Goal: Task Accomplishment & Management: Use online tool/utility

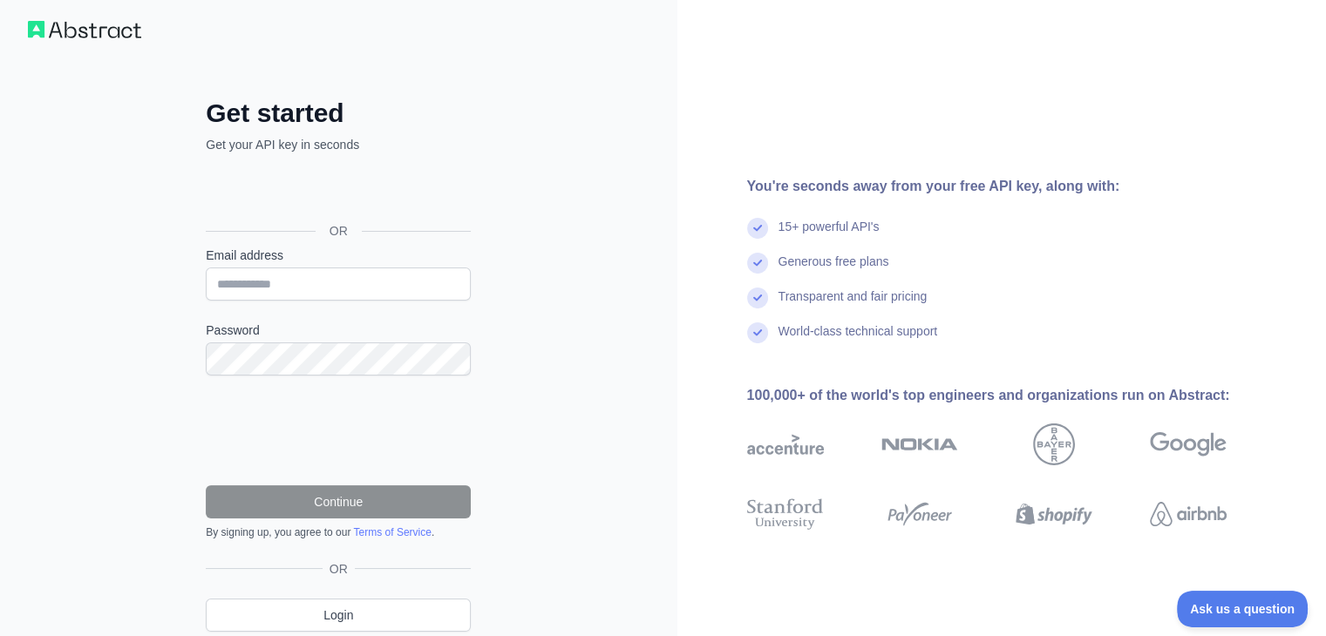
scroll to position [10, 0]
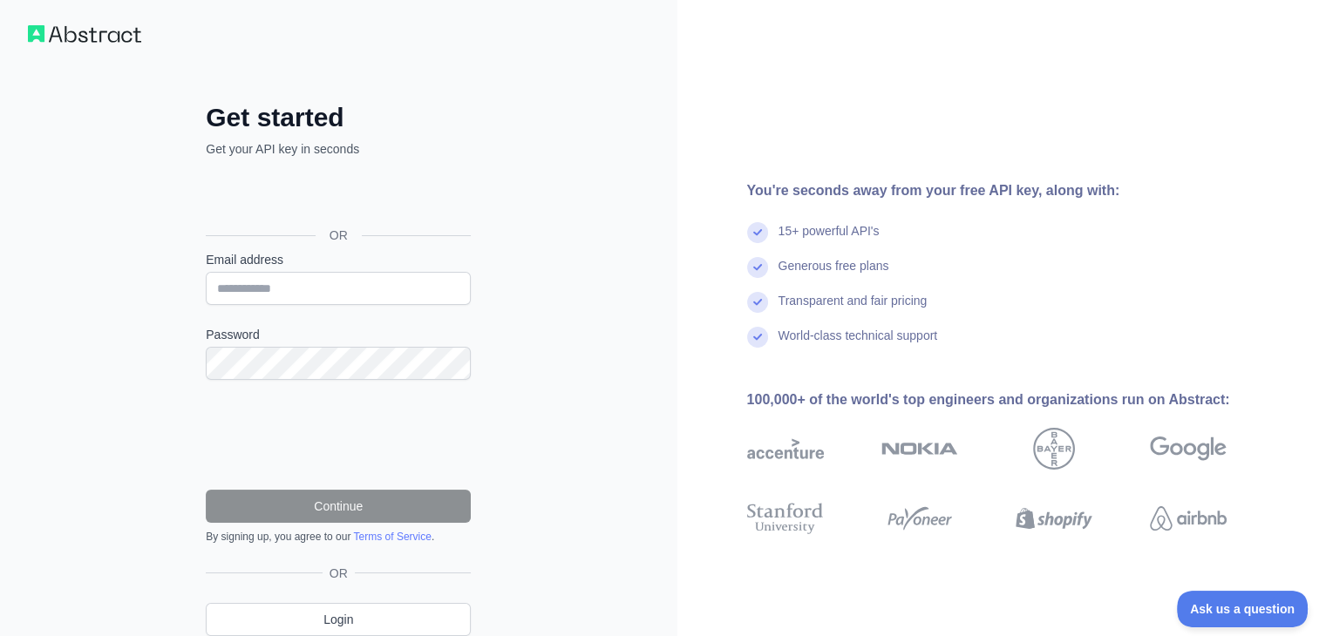
click at [309, 531] on div "By signing up, you agree to our Terms of Service ." at bounding box center [338, 537] width 265 height 14
click at [309, 302] on input "Email address" at bounding box center [338, 288] width 265 height 33
click at [328, 294] on input "Email address" at bounding box center [338, 288] width 265 height 33
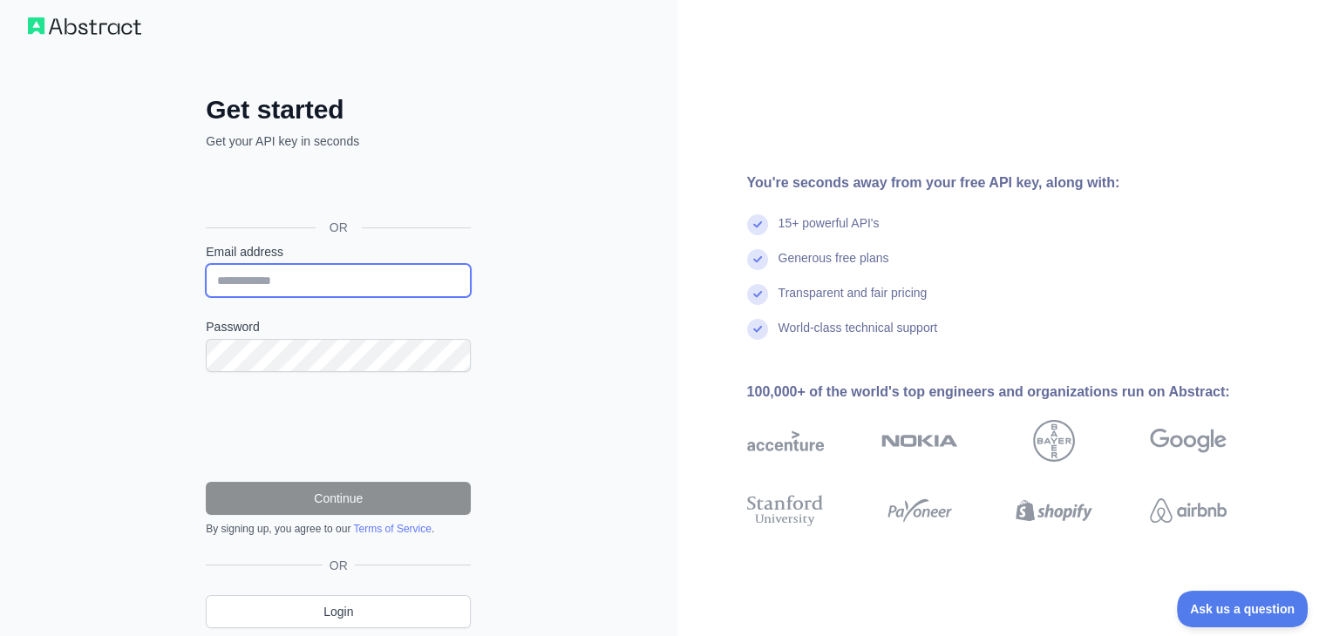
scroll to position [17, 0]
type input "**********"
click at [383, 283] on input "**********" at bounding box center [338, 280] width 265 height 33
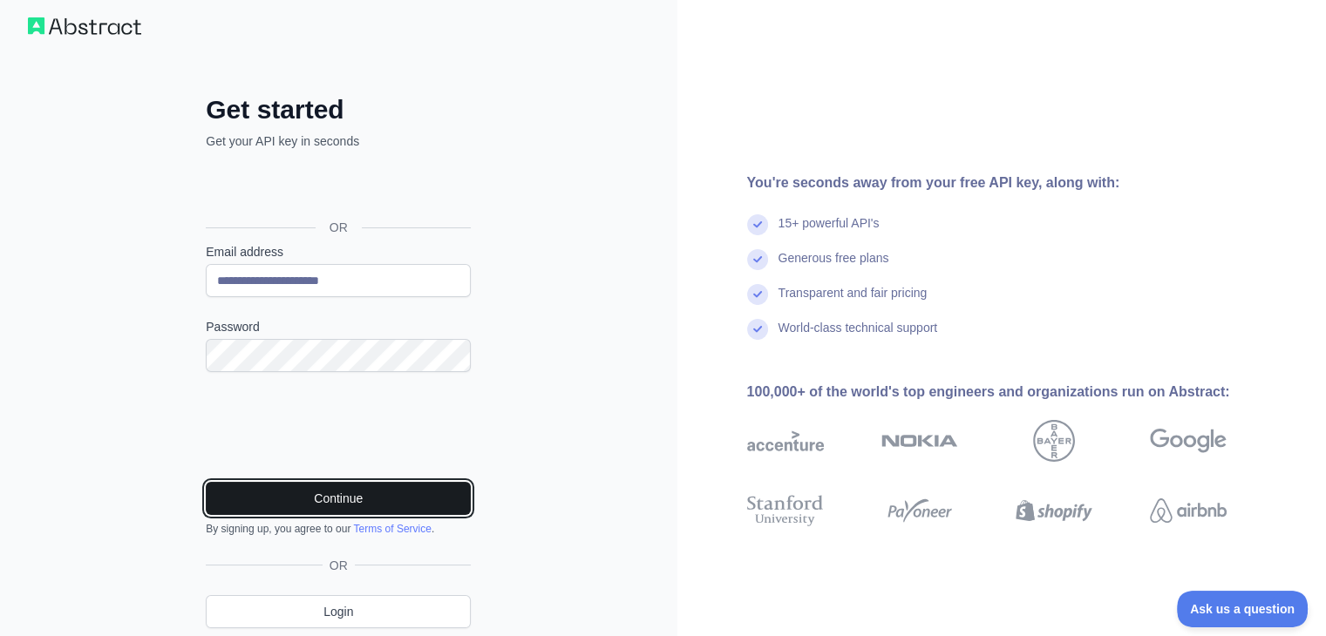
click at [306, 489] on button "Continue" at bounding box center [338, 498] width 265 height 33
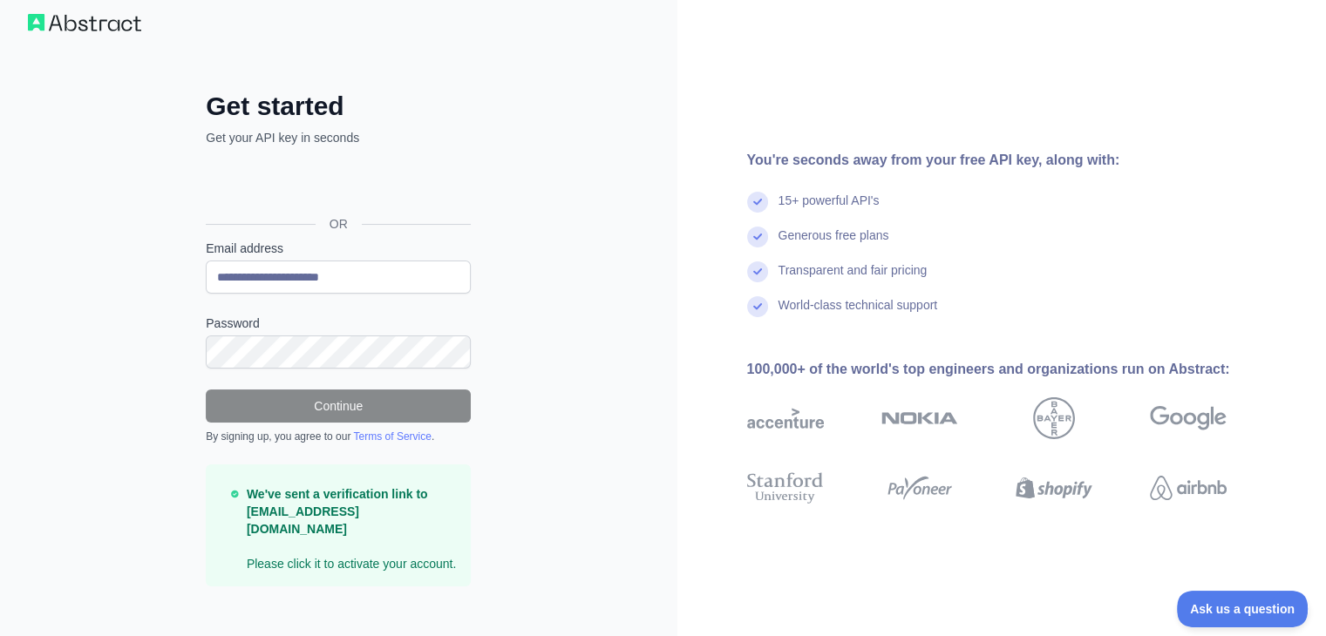
scroll to position [21, 0]
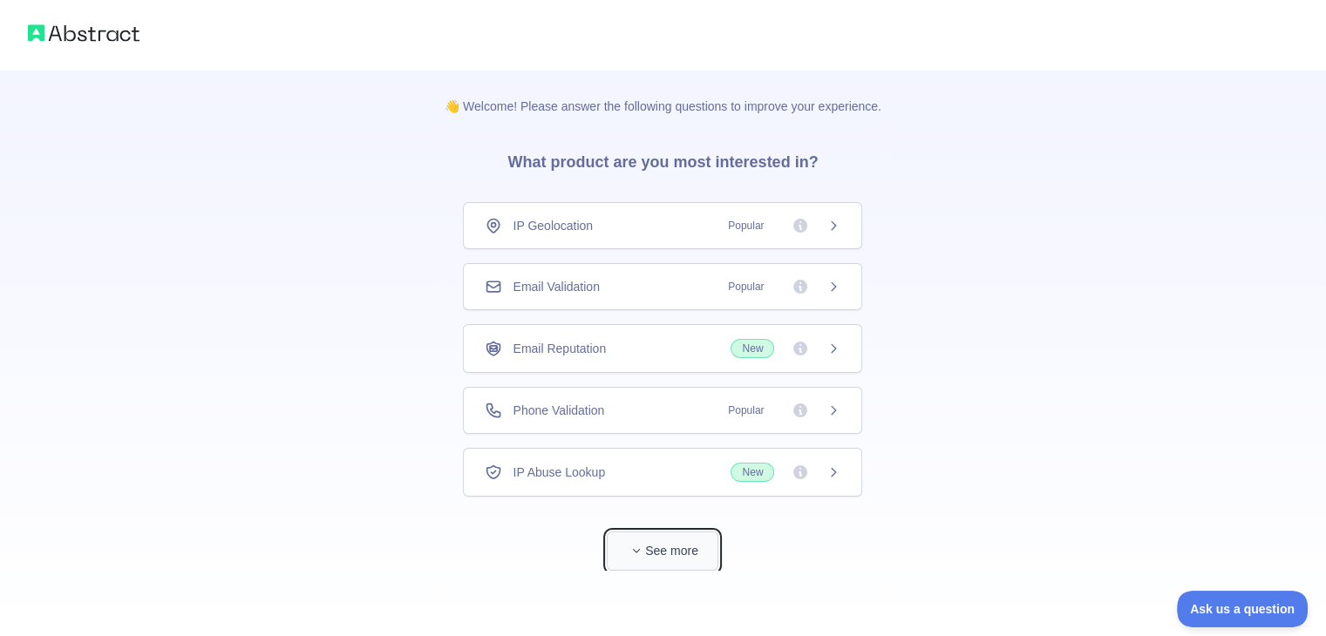
click at [663, 545] on button "See more" at bounding box center [663, 551] width 112 height 39
click at [823, 454] on div "IP Abuse Lookup New" at bounding box center [662, 472] width 399 height 49
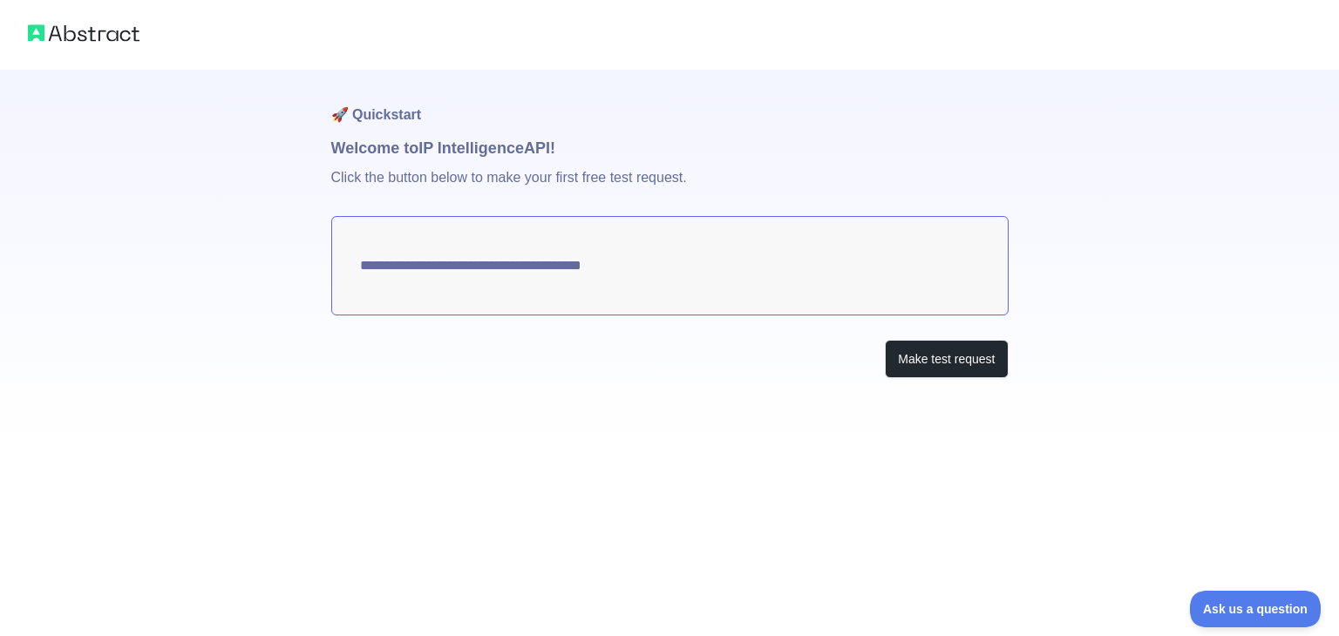
type textarea "**********"
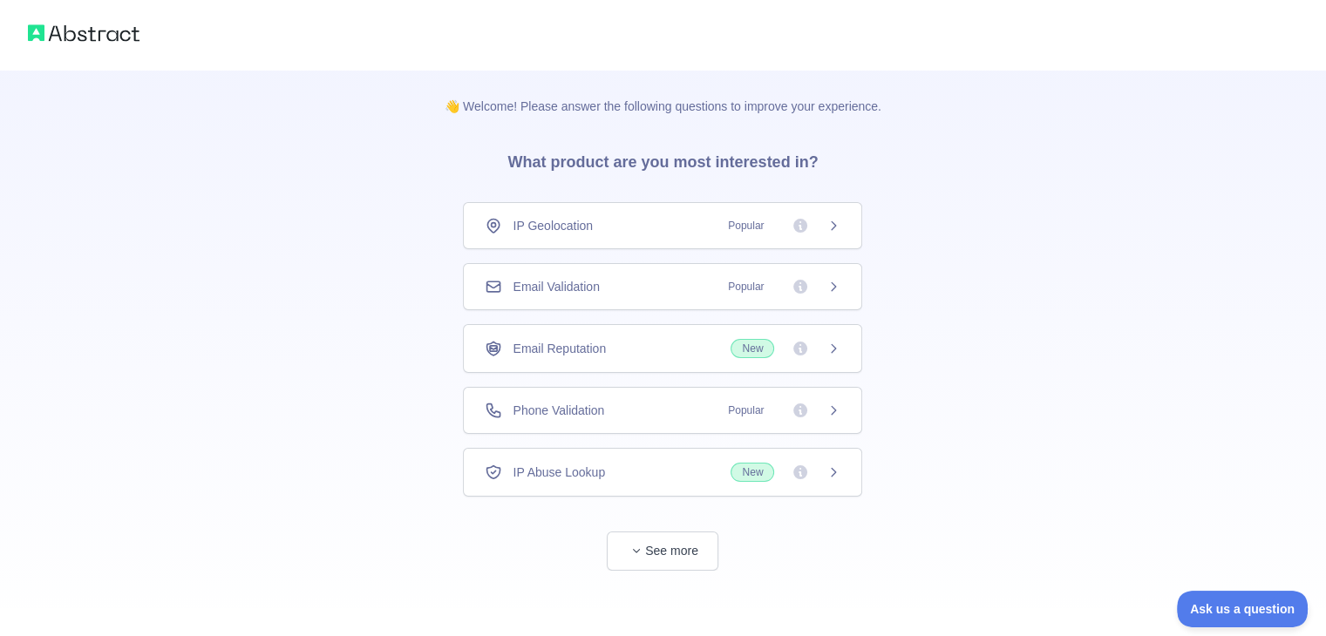
click at [606, 304] on div "Email Validation Popular" at bounding box center [662, 286] width 399 height 47
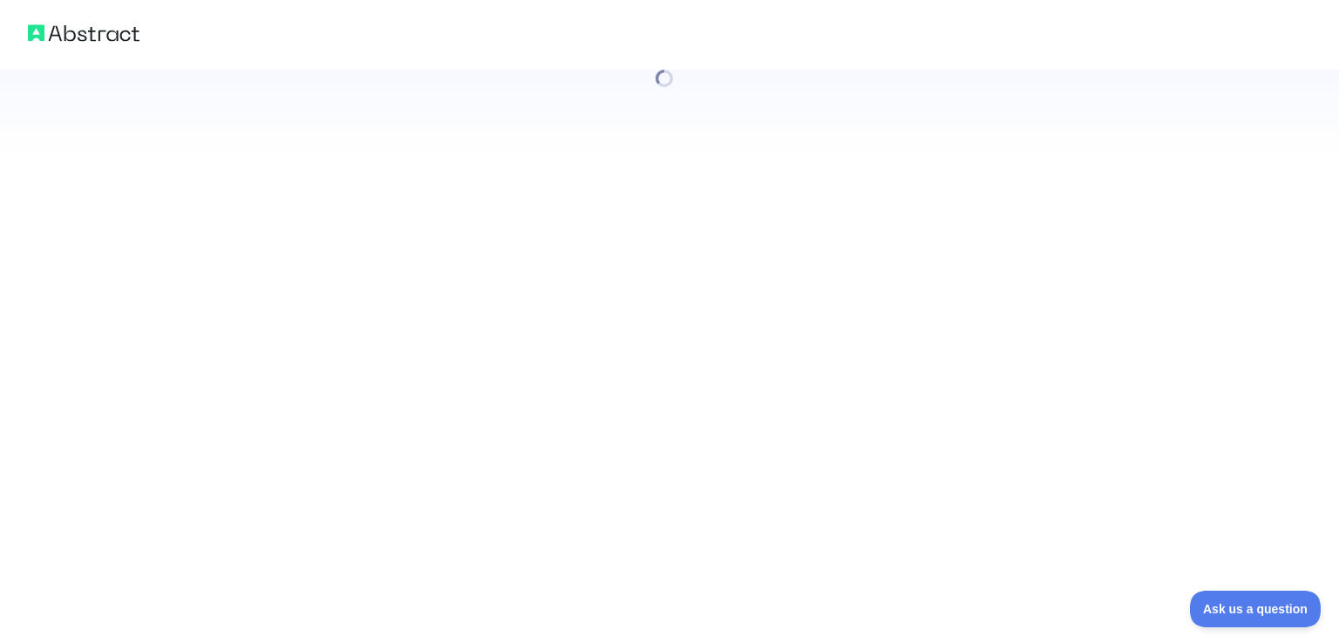
click at [843, 289] on div at bounding box center [669, 318] width 1339 height 636
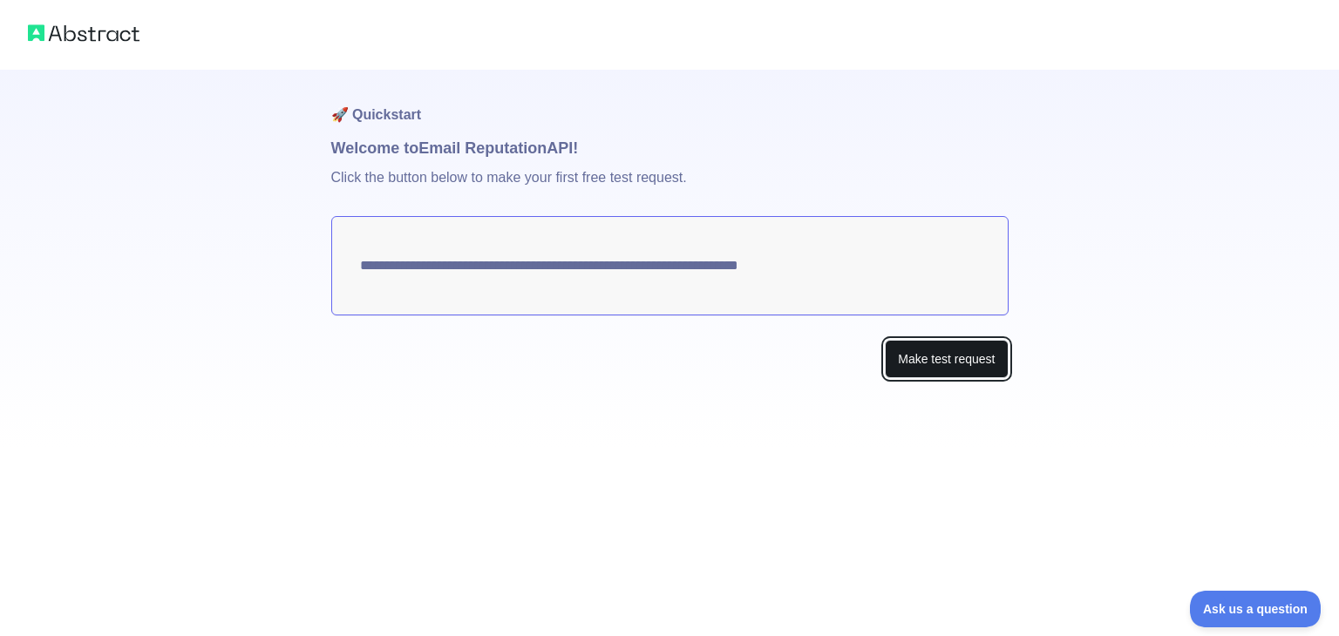
click at [912, 357] on button "Make test request" at bounding box center [946, 359] width 123 height 39
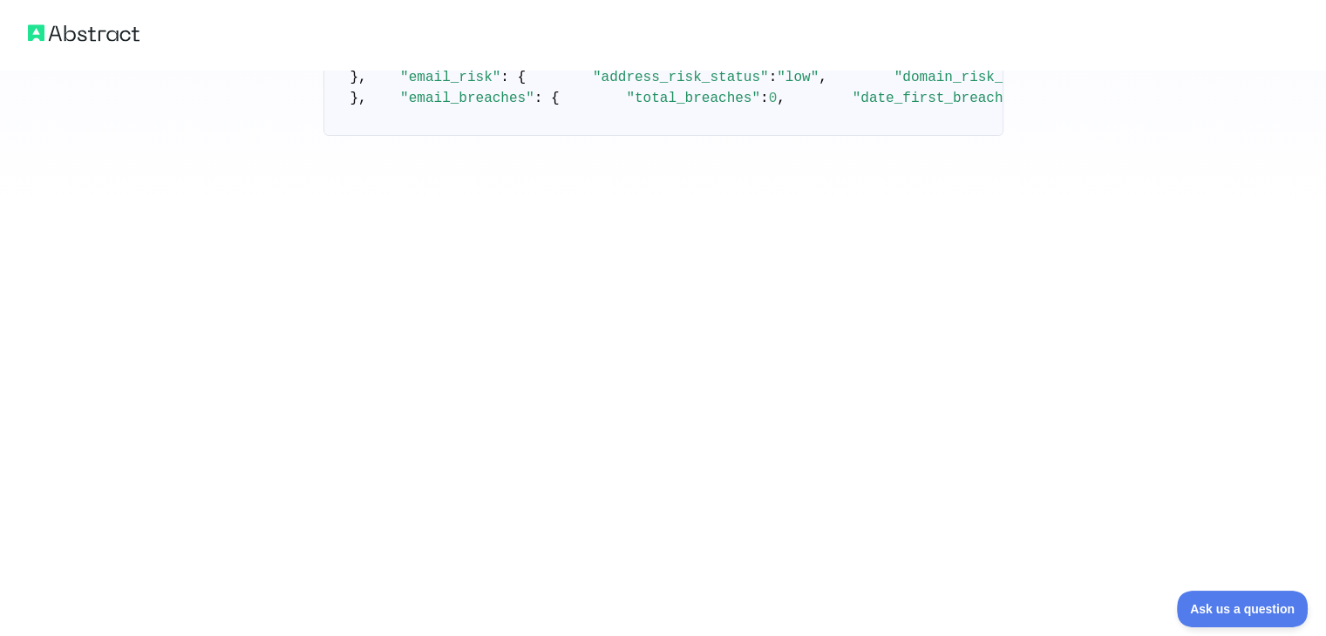
scroll to position [1001, 0]
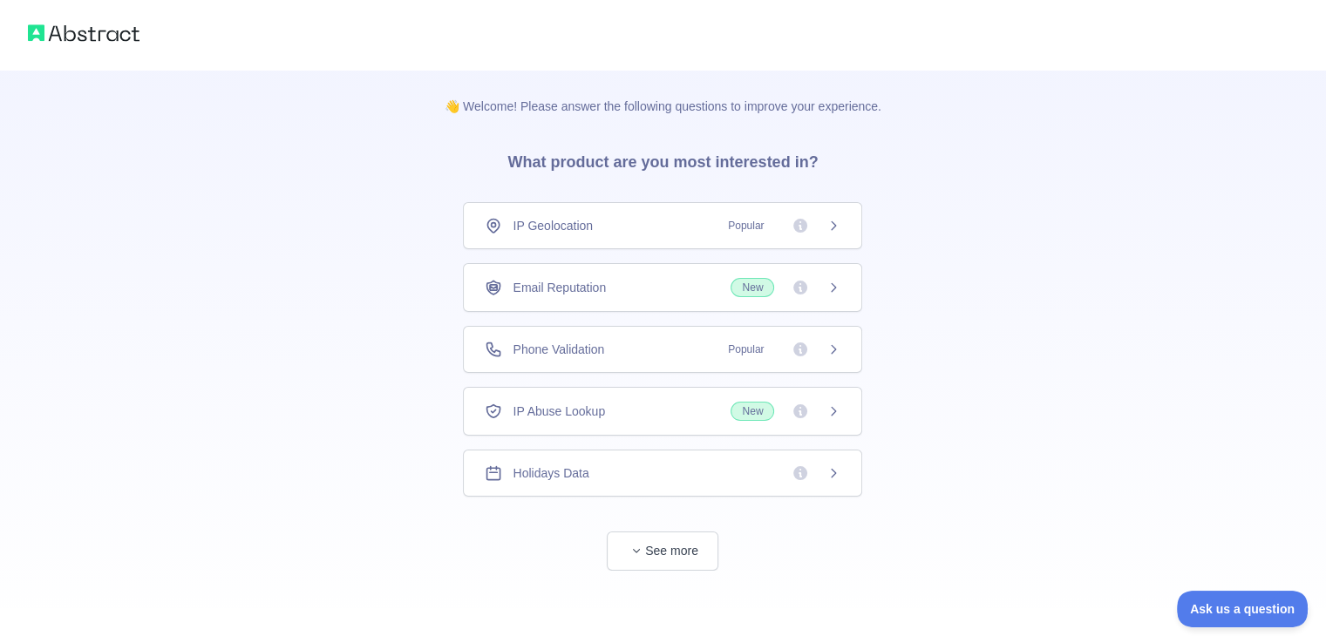
scroll to position [2, 0]
click at [660, 548] on button "See more" at bounding box center [663, 549] width 112 height 39
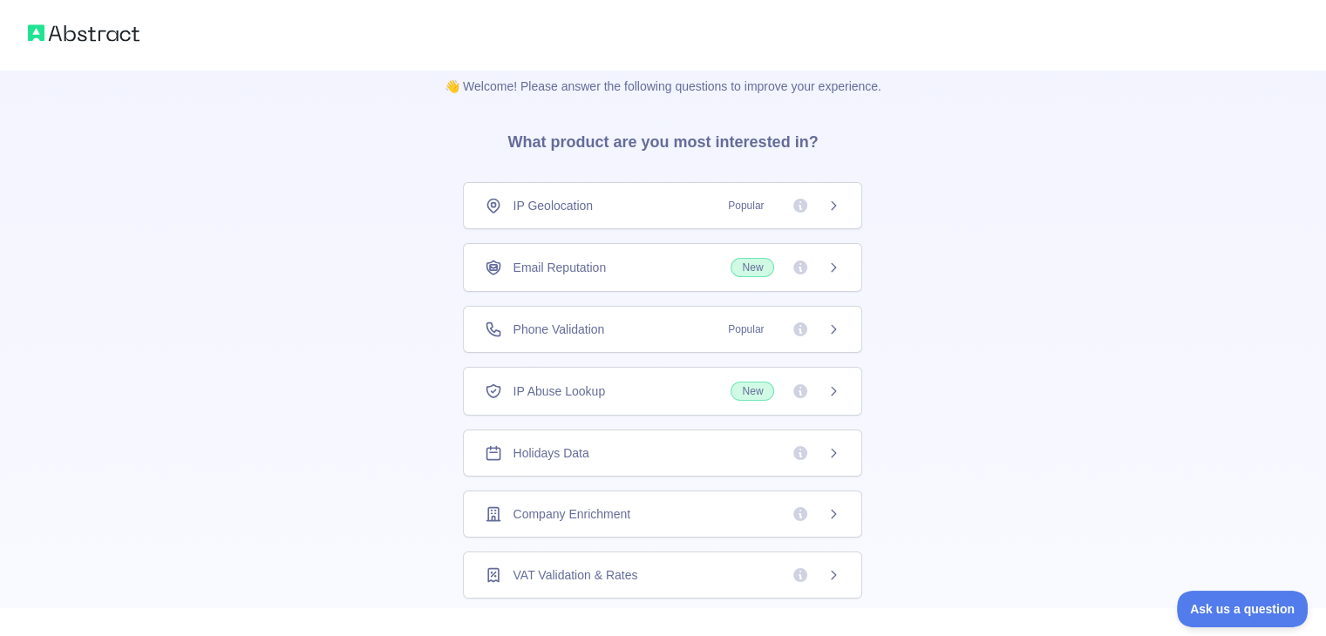
scroll to position [0, 0]
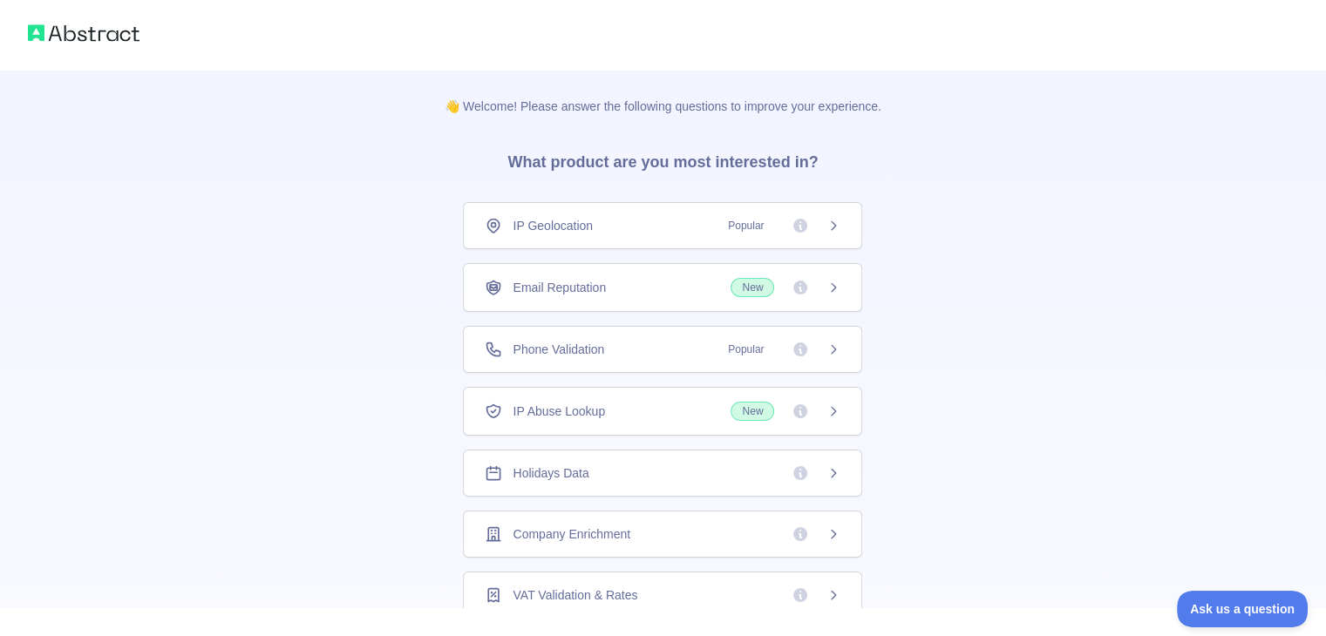
click at [831, 287] on icon at bounding box center [833, 287] width 4 height 8
click at [669, 553] on button "See more" at bounding box center [663, 549] width 112 height 39
click at [1216, 608] on span "Ask us a question" at bounding box center [1233, 606] width 131 height 12
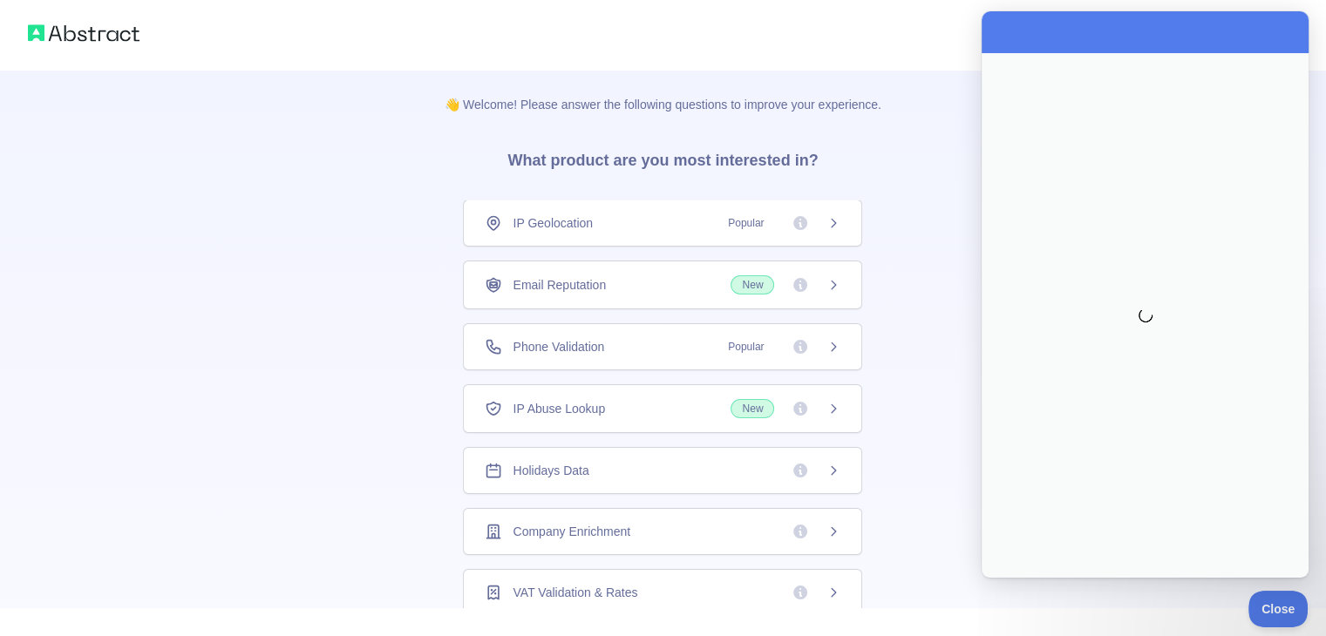
scroll to position [0, 0]
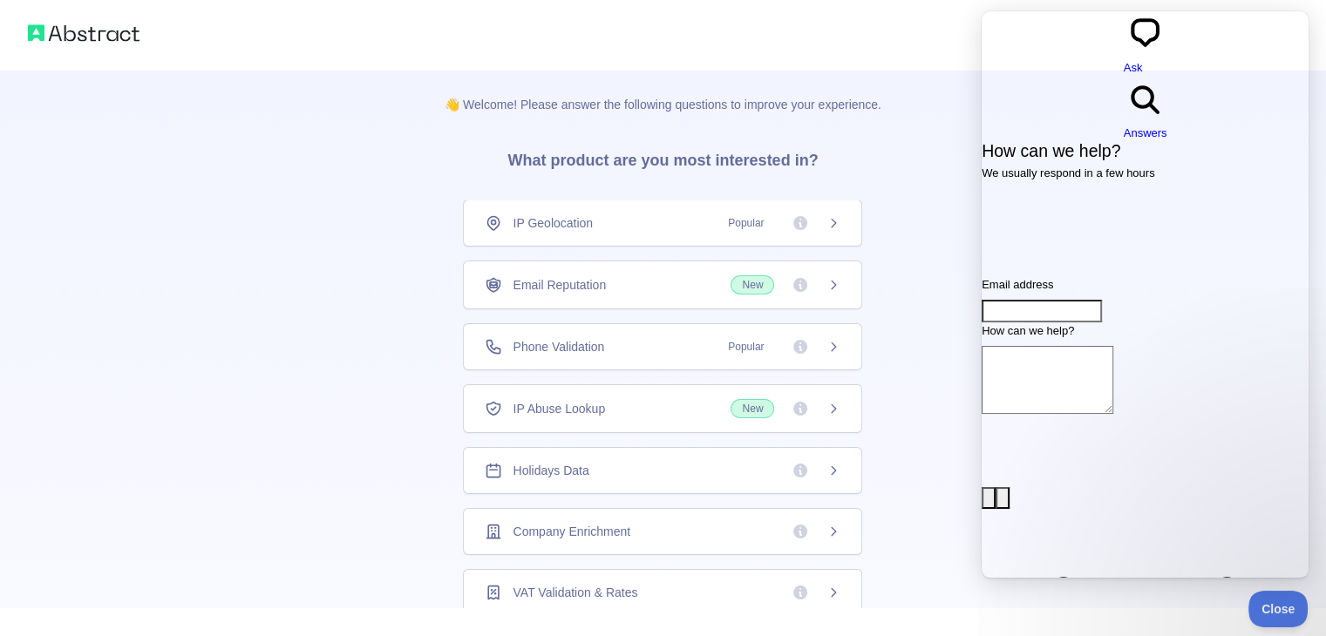
click at [916, 169] on div "👋 Welcome! Please answer the following questions to improve your experience. Wh…" at bounding box center [663, 552] width 1326 height 1109
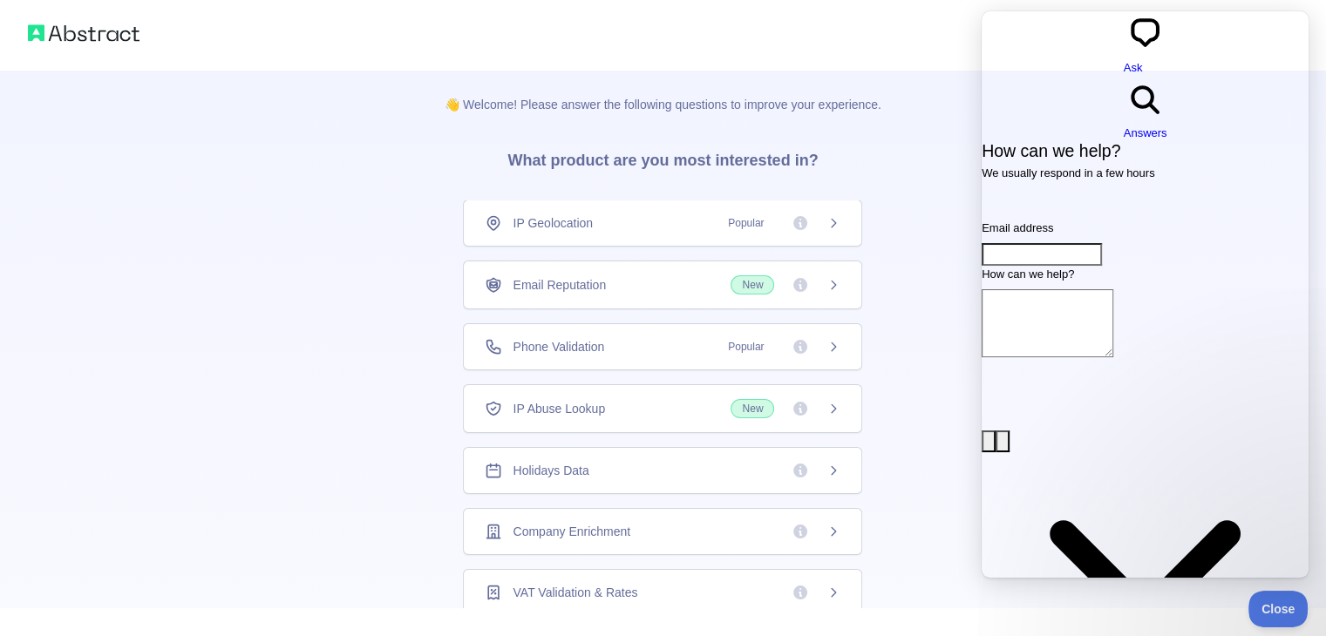
click at [49, 25] on img at bounding box center [84, 33] width 112 height 24
click at [1264, 600] on span "Close" at bounding box center [1273, 606] width 59 height 12
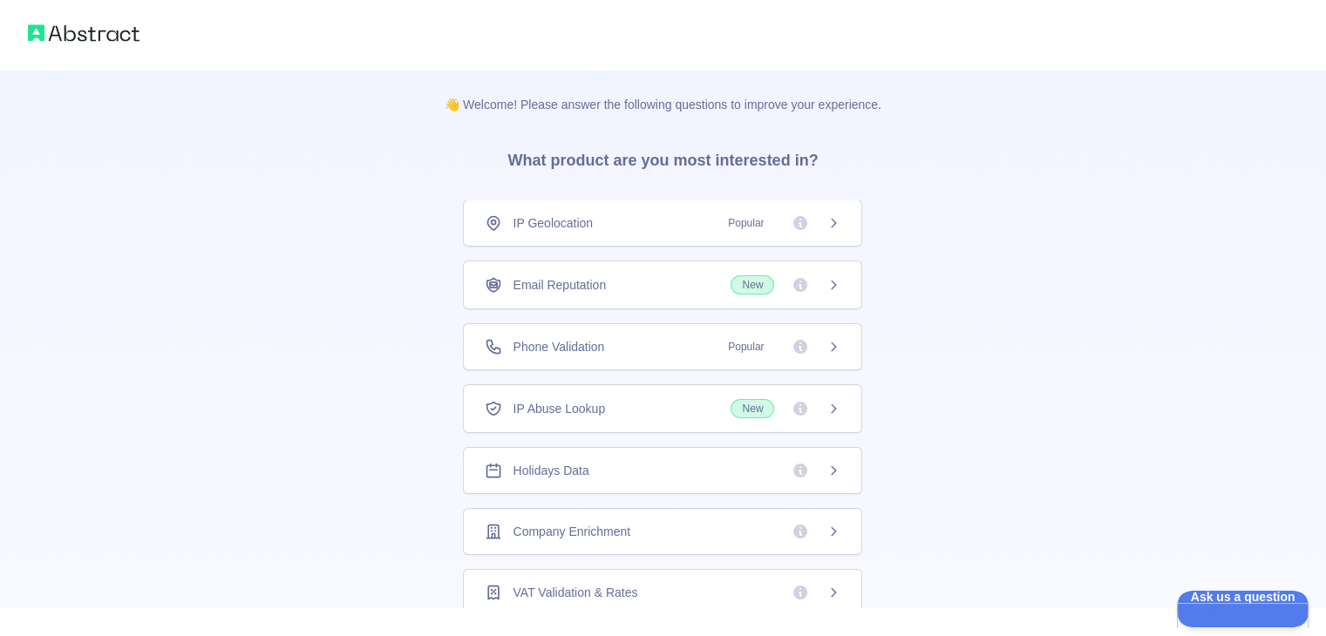
click at [52, 39] on img at bounding box center [84, 33] width 112 height 24
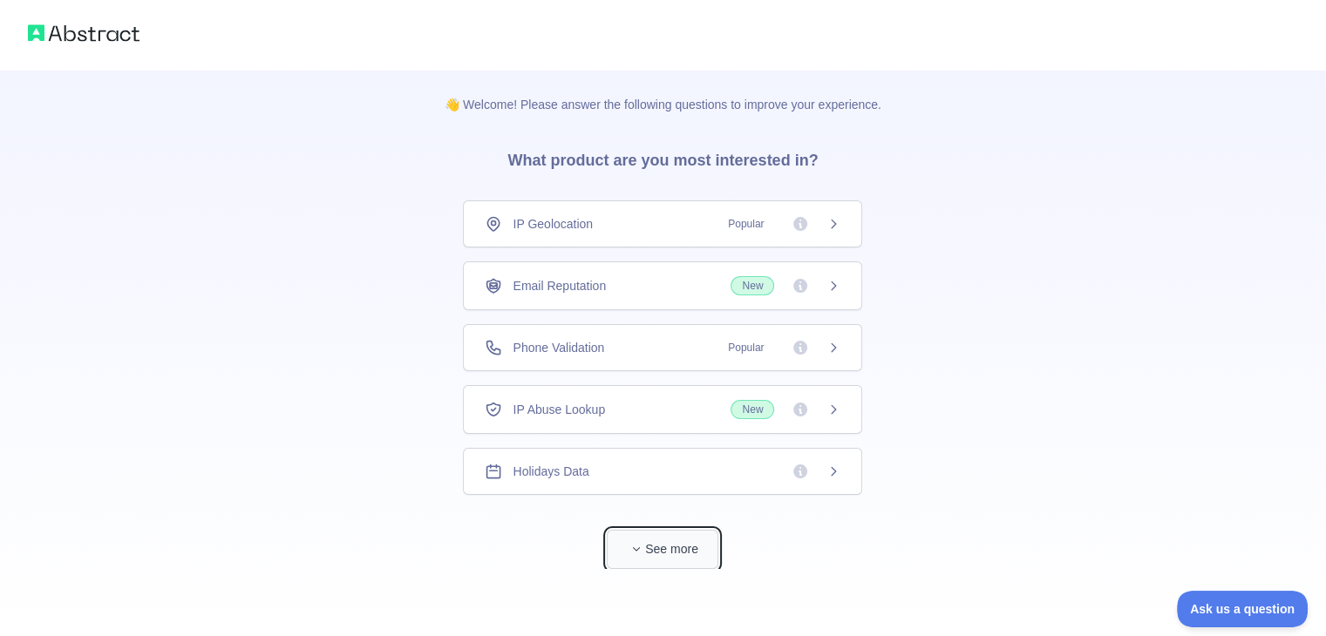
click at [664, 541] on button "See more" at bounding box center [663, 549] width 112 height 39
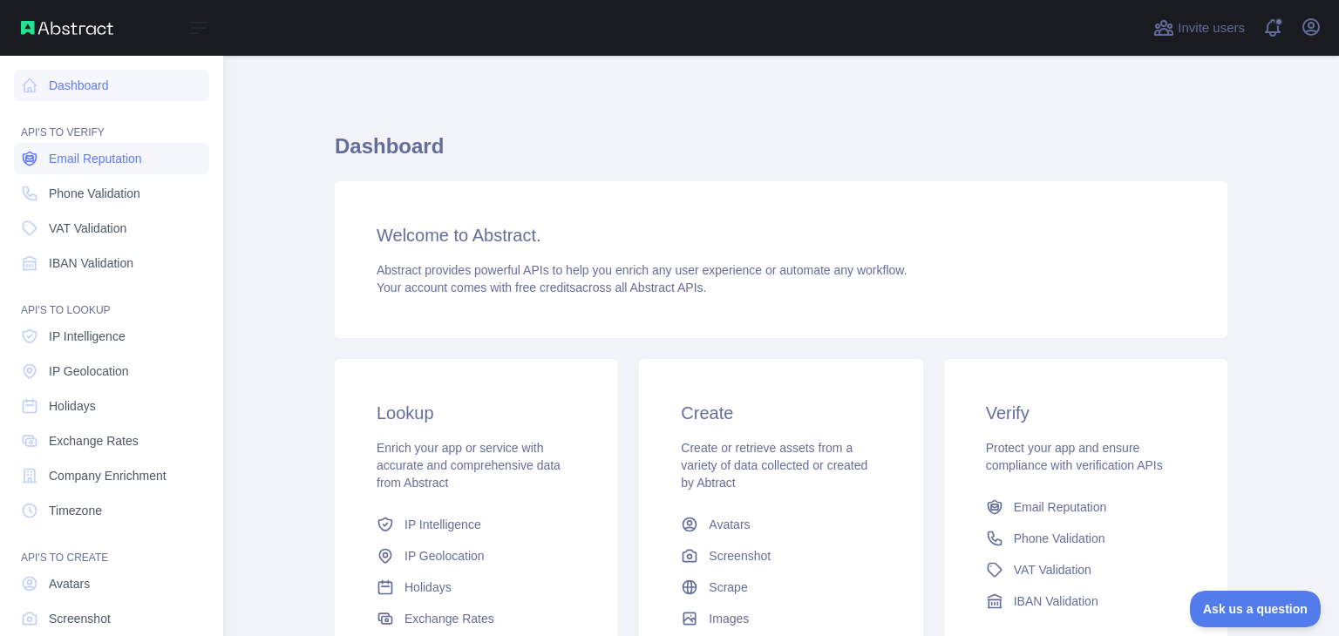
click at [74, 162] on span "Email Reputation" at bounding box center [95, 158] width 93 height 17
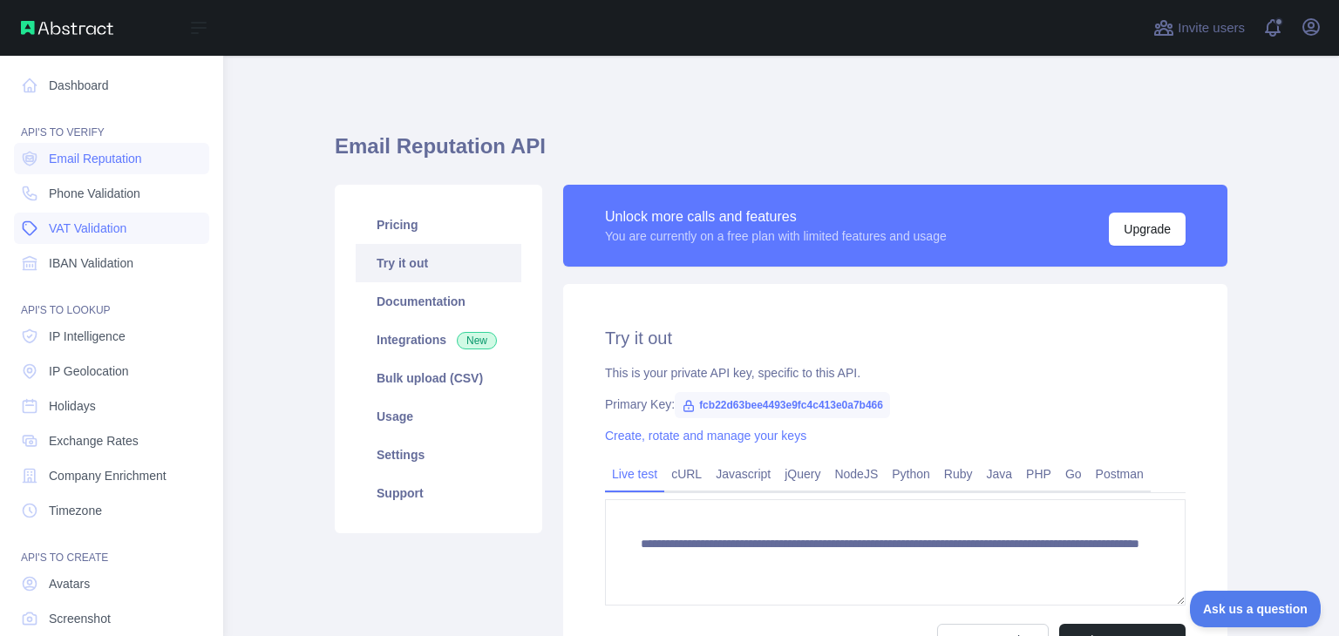
click at [45, 238] on link "VAT Validation" at bounding box center [111, 228] width 195 height 31
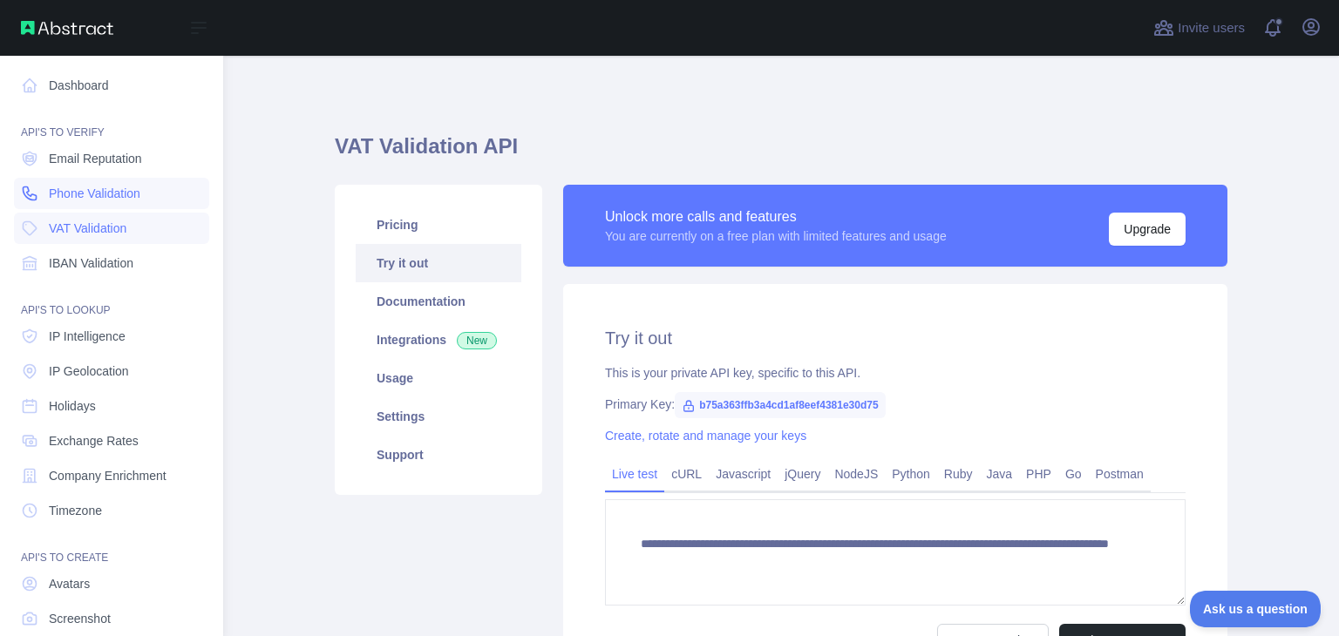
click at [85, 197] on span "Phone Validation" at bounding box center [95, 193] width 92 height 17
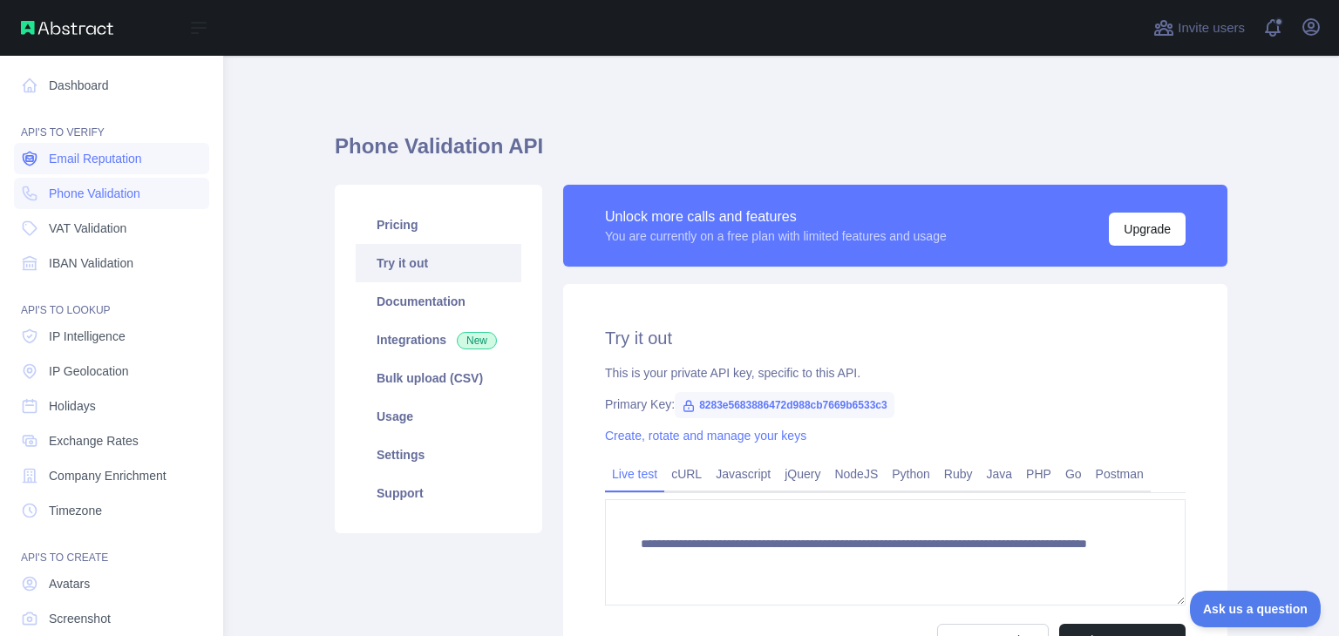
click at [92, 167] on link "Email Reputation" at bounding box center [111, 158] width 195 height 31
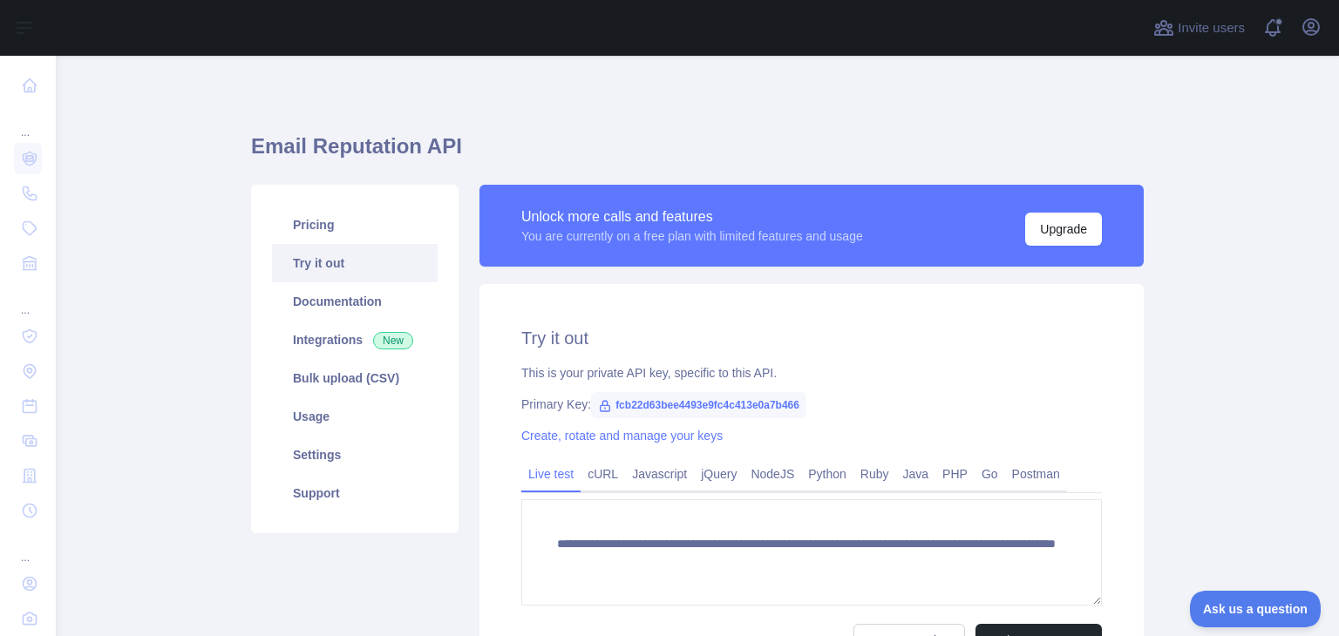
click at [363, 265] on link "Try it out" at bounding box center [355, 263] width 166 height 38
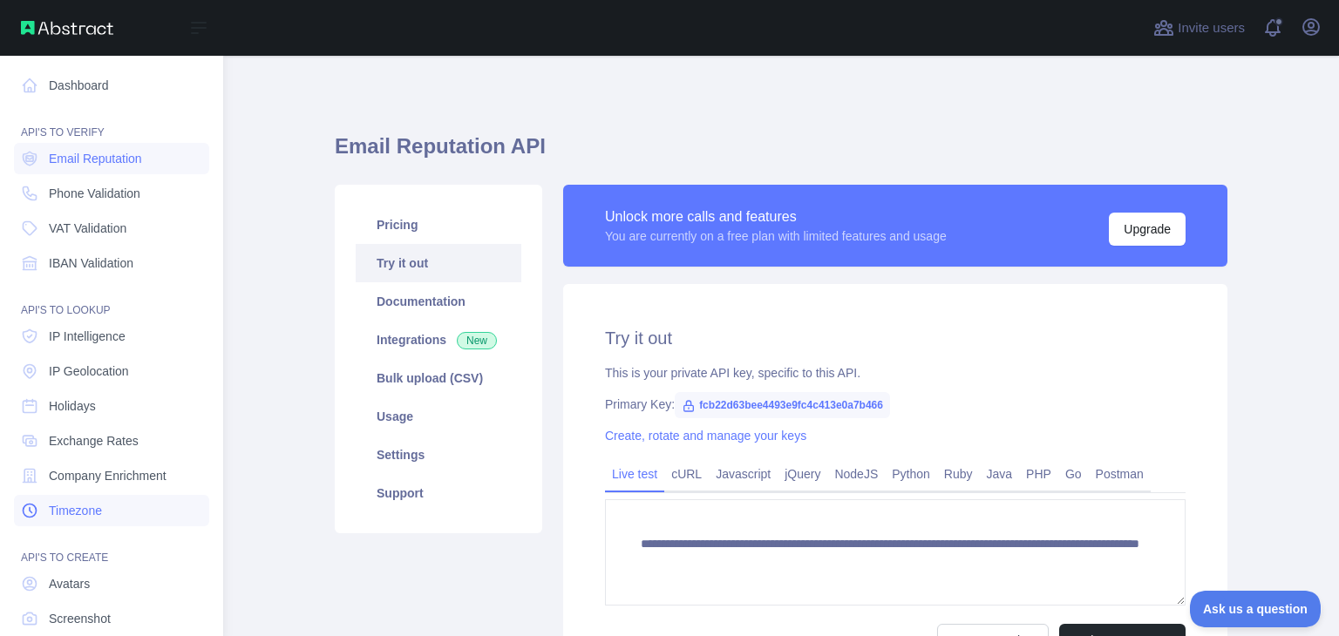
scroll to position [96, 0]
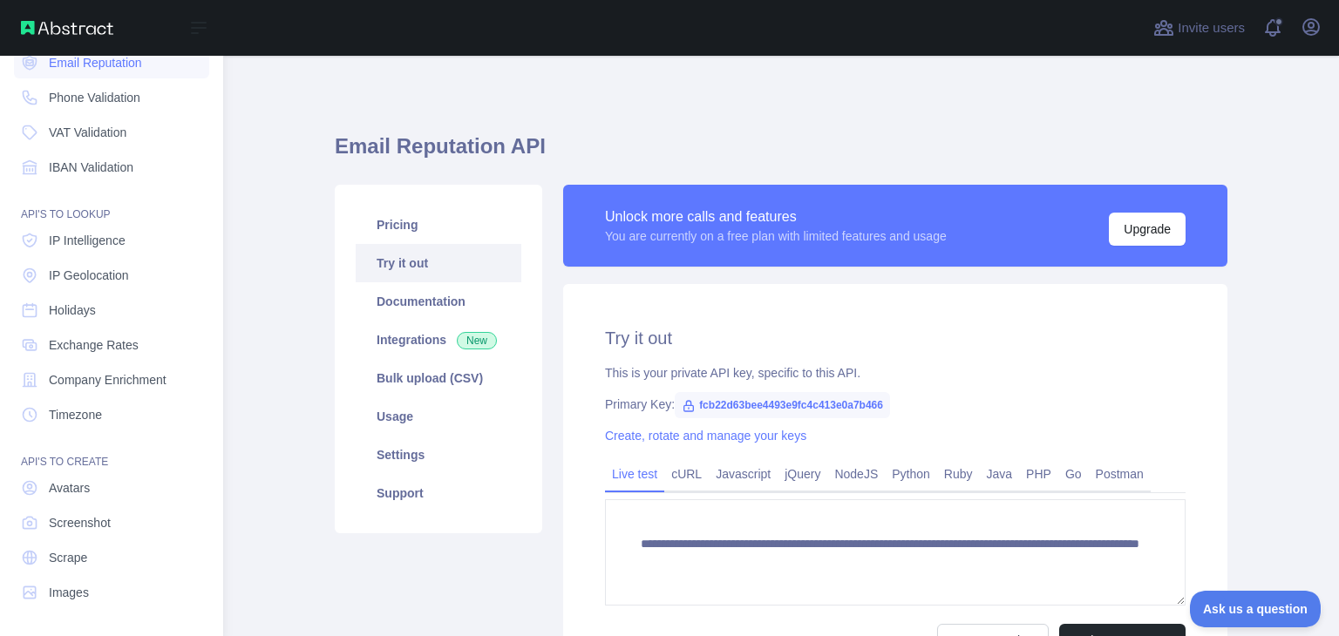
click at [130, 363] on nav "Dashboard API'S TO VERIFY Email Reputation Phone Validation VAT Validation IBAN…" at bounding box center [111, 284] width 195 height 648
click at [112, 133] on span "VAT Validation" at bounding box center [88, 132] width 78 height 17
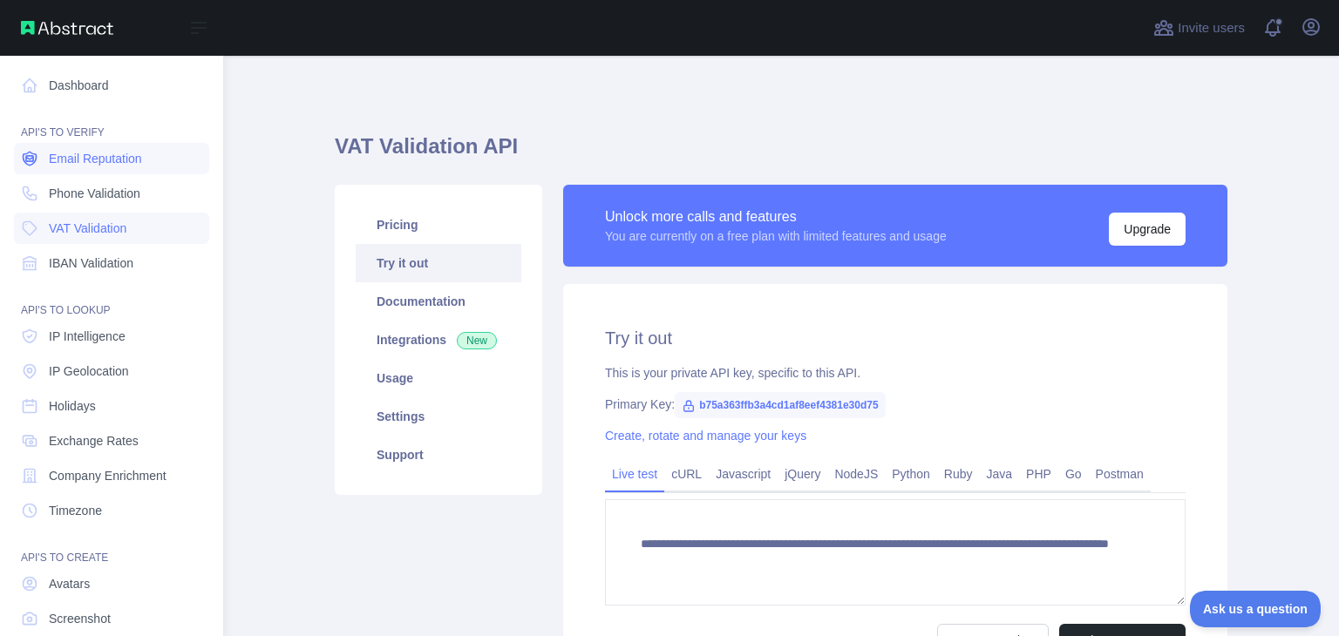
click at [79, 164] on span "Email Reputation" at bounding box center [95, 158] width 93 height 17
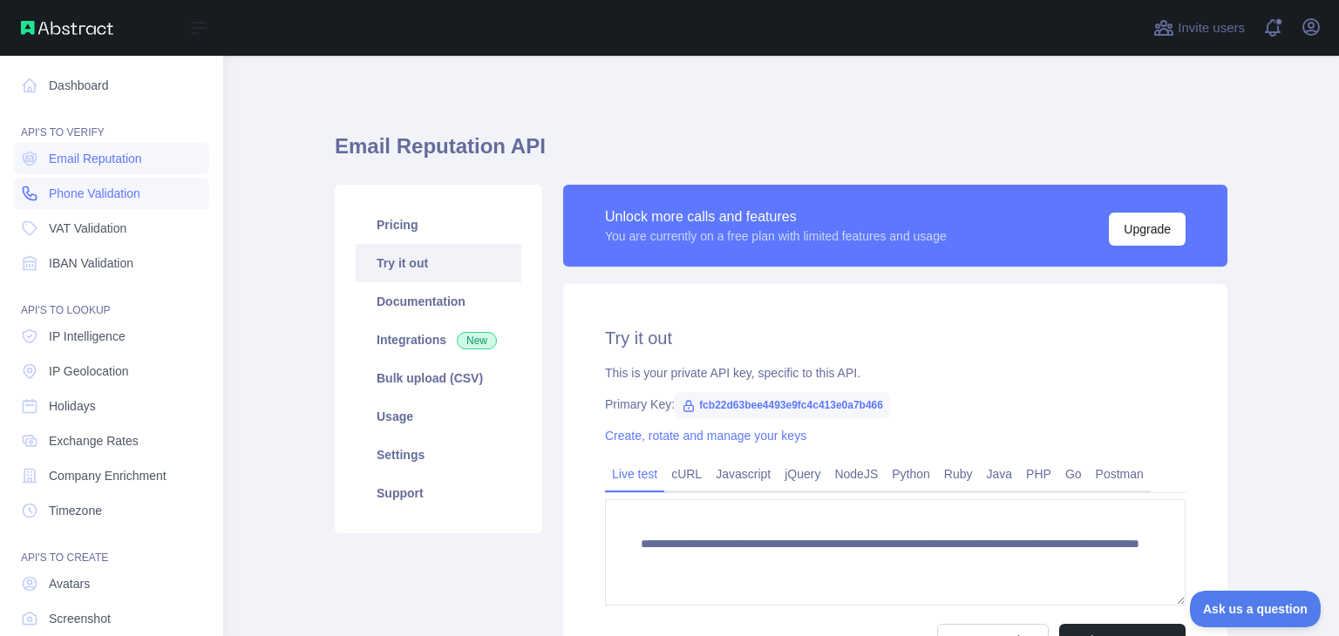
click at [92, 193] on span "Phone Validation" at bounding box center [95, 193] width 92 height 17
click at [123, 255] on span "IBAN Validation" at bounding box center [91, 262] width 85 height 17
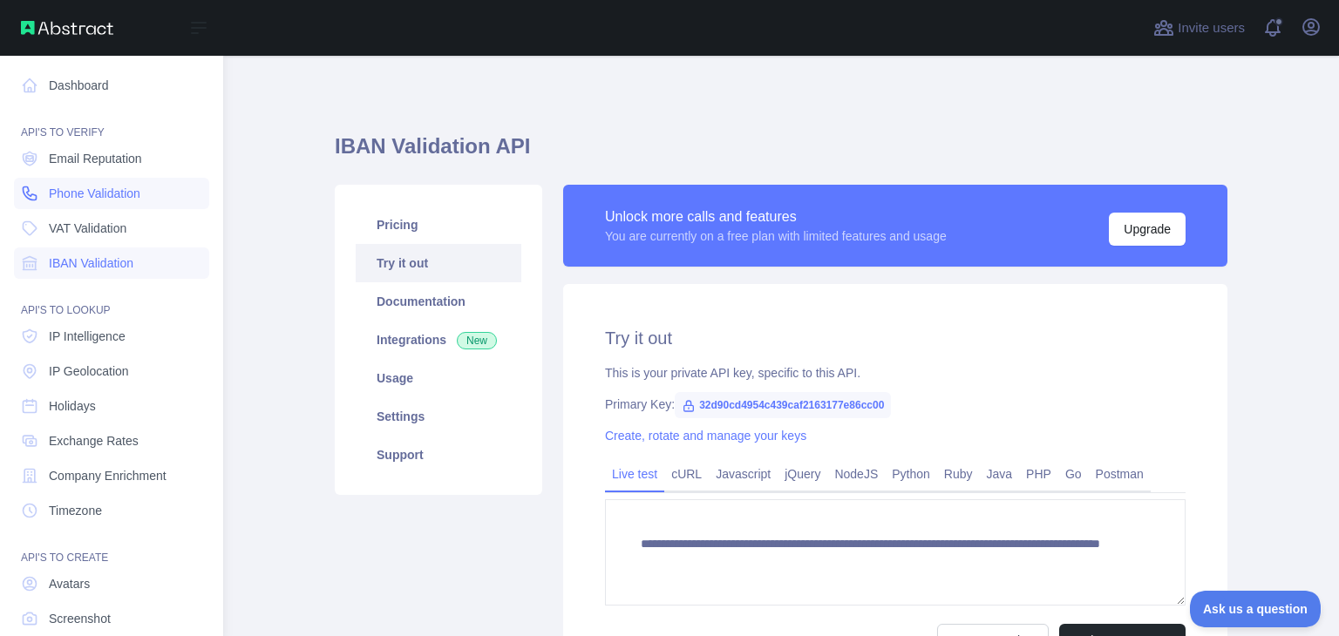
click at [116, 185] on span "Phone Validation" at bounding box center [95, 193] width 92 height 17
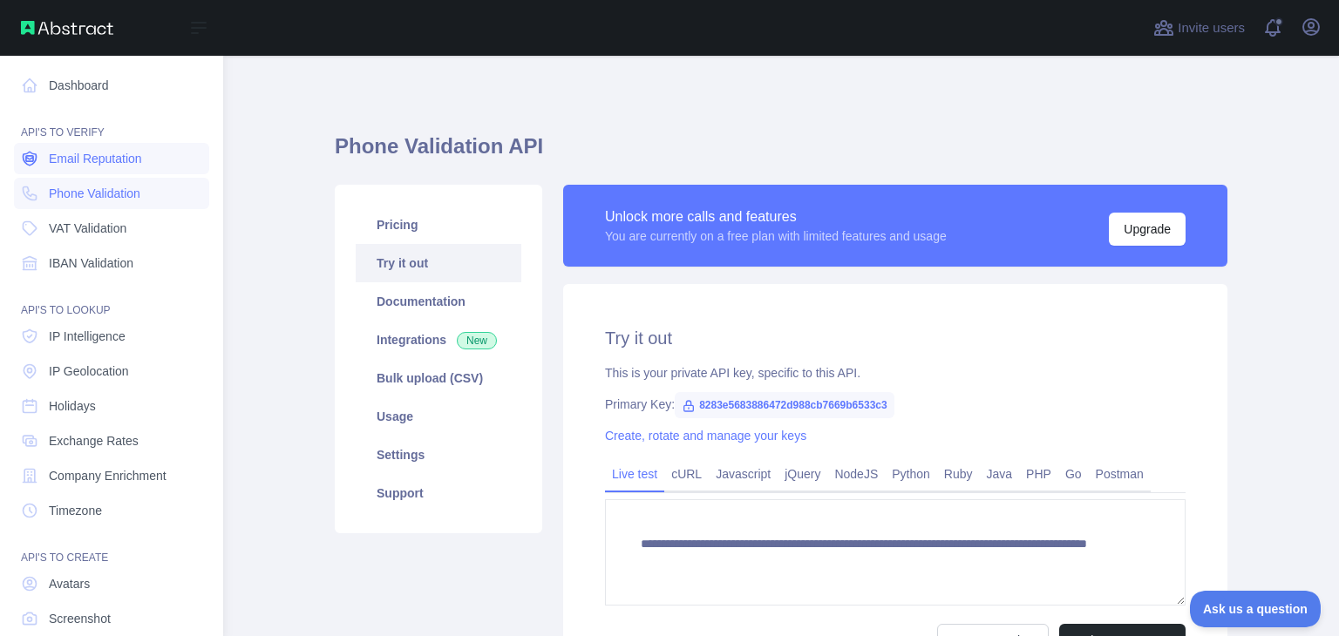
click at [119, 159] on span "Email Reputation" at bounding box center [95, 158] width 93 height 17
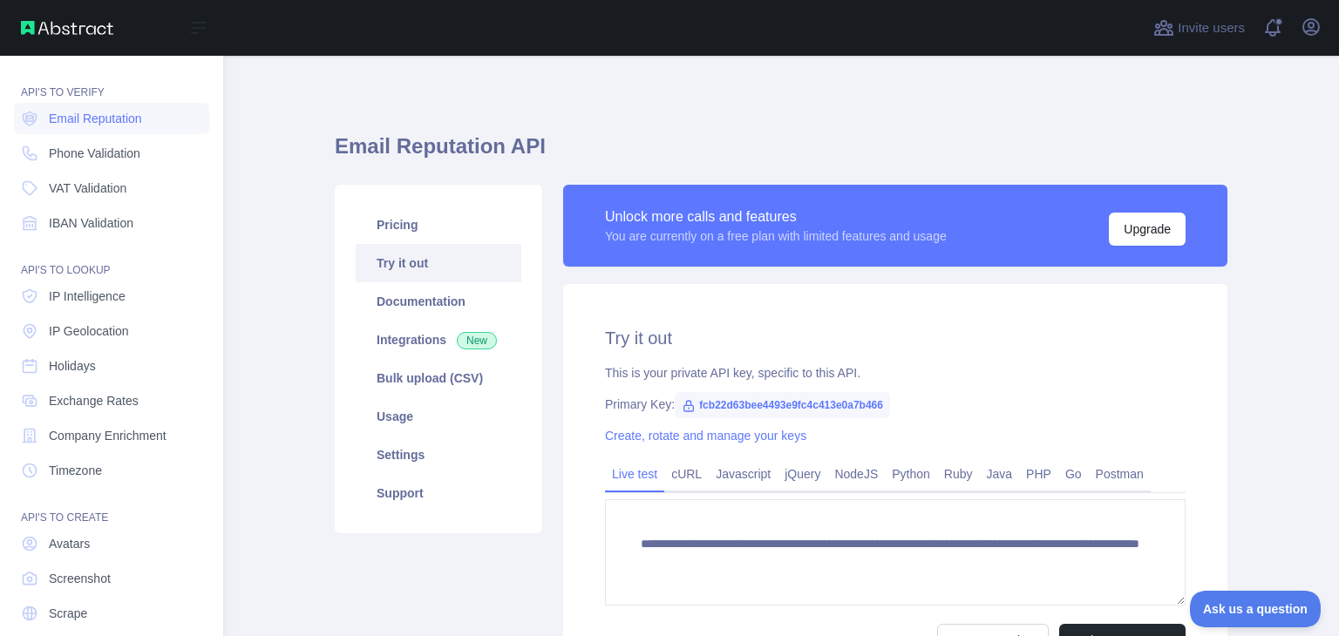
scroll to position [63, 0]
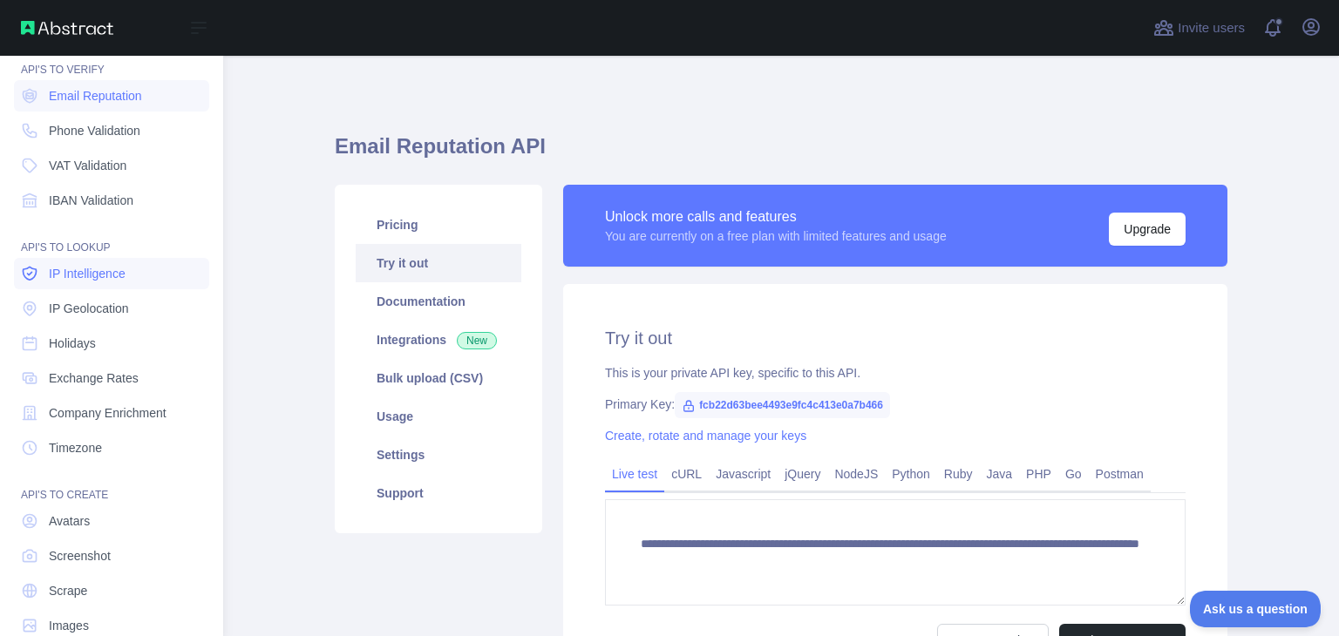
click at [100, 282] on link "IP Intelligence" at bounding box center [111, 273] width 195 height 31
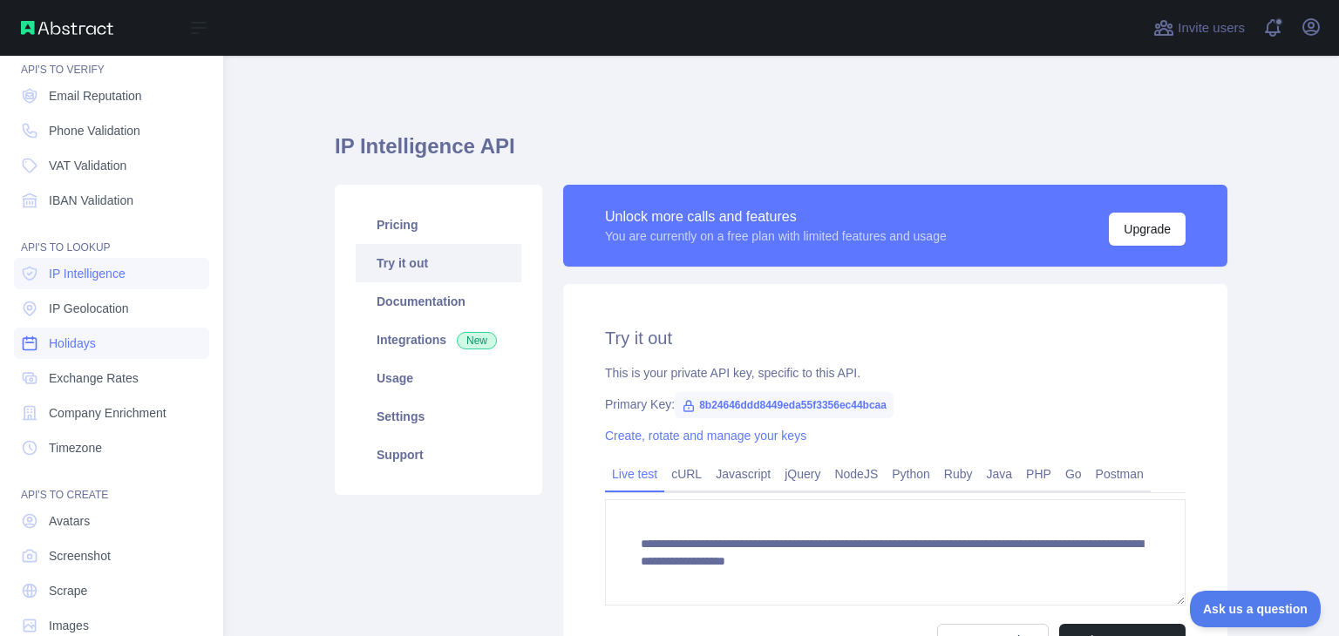
click at [112, 332] on link "Holidays" at bounding box center [111, 343] width 195 height 31
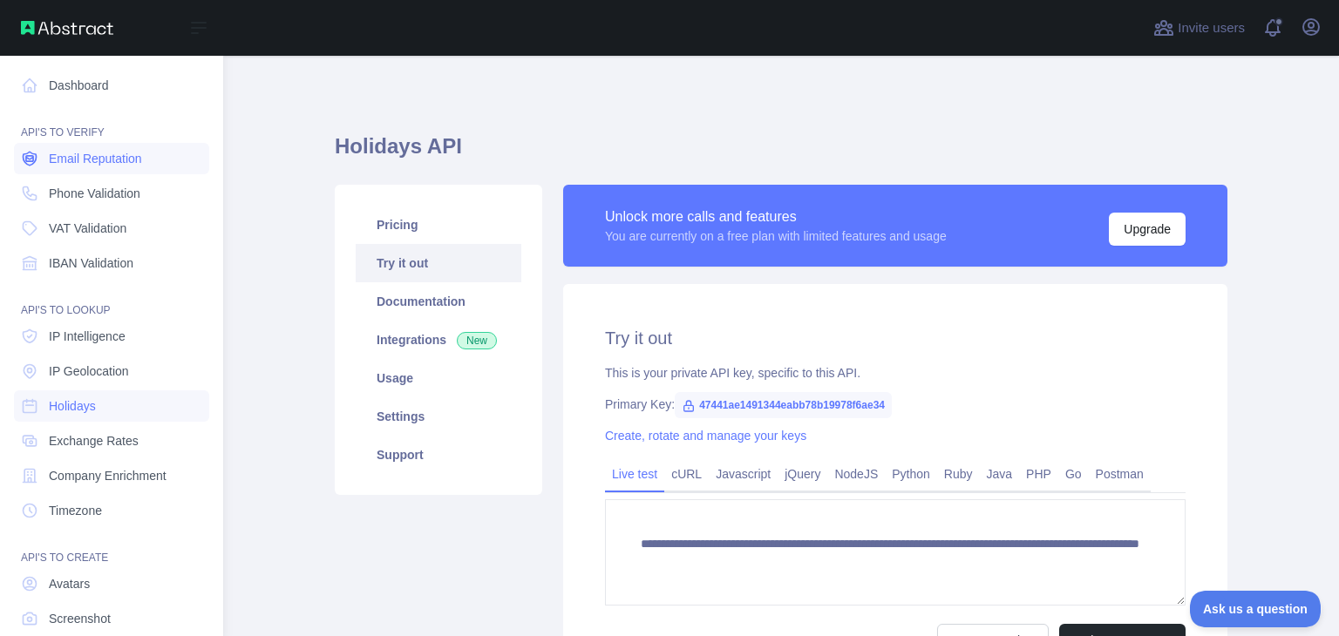
click at [122, 167] on link "Email Reputation" at bounding box center [111, 158] width 195 height 31
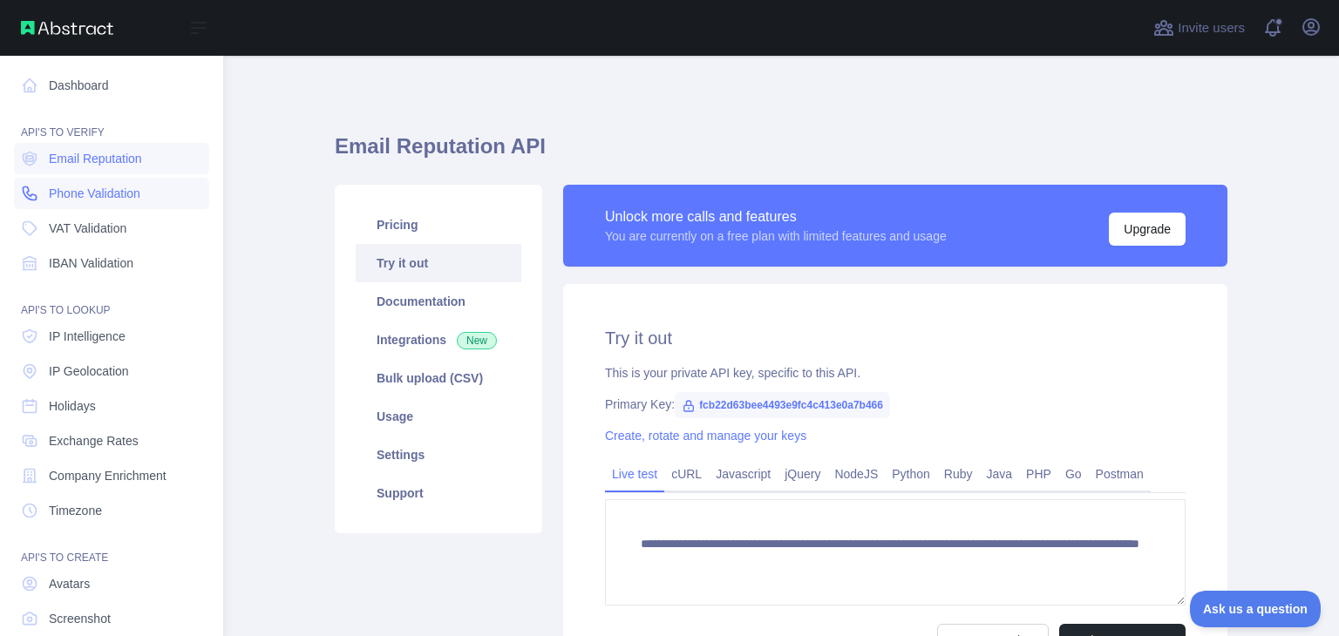
click at [72, 194] on span "Phone Validation" at bounding box center [95, 193] width 92 height 17
click at [94, 161] on span "Email Reputation" at bounding box center [95, 158] width 93 height 17
click at [102, 85] on link "Dashboard" at bounding box center [111, 85] width 195 height 31
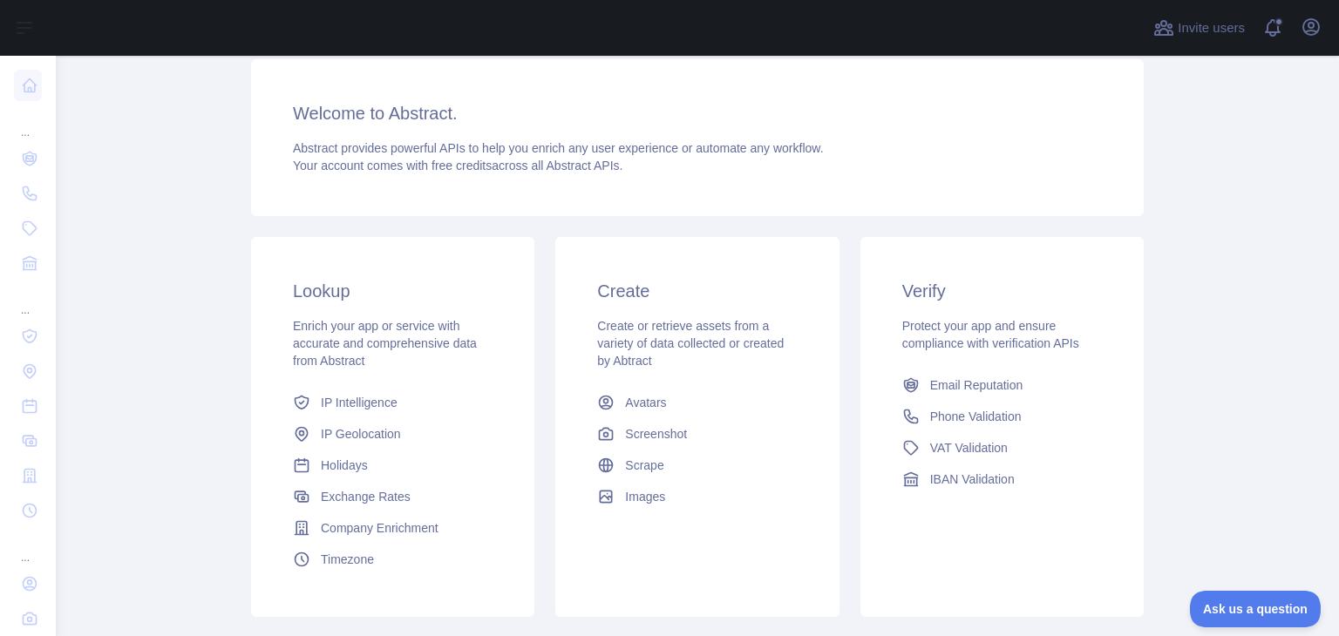
scroll to position [125, 0]
click at [986, 339] on span "Protect your app and ensure compliance with verification APIs" at bounding box center [990, 330] width 177 height 31
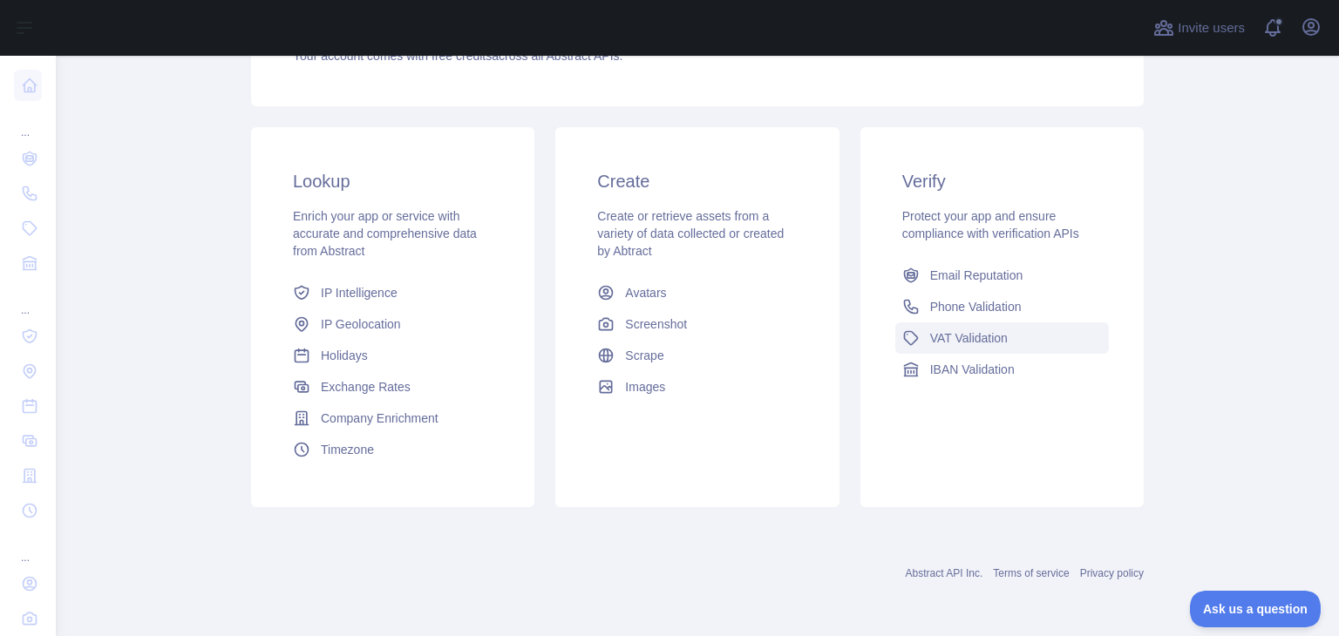
scroll to position [0, 0]
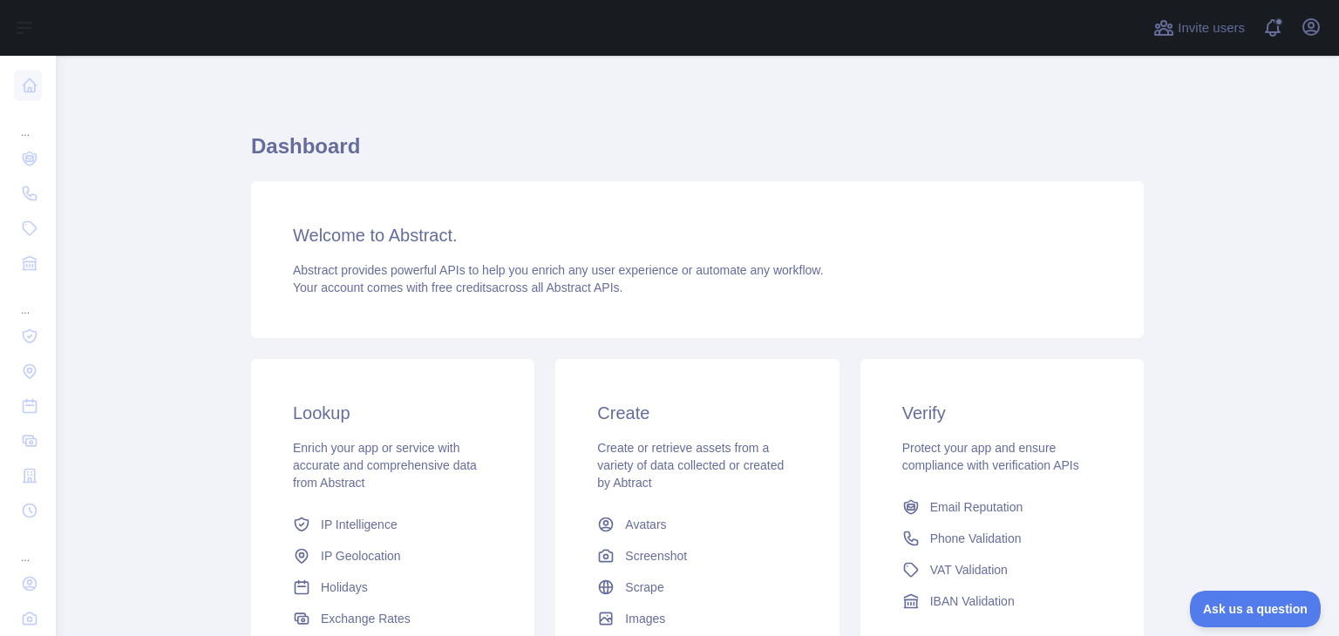
click at [1316, 10] on div "Invite users View notifications Open user menu" at bounding box center [1237, 28] width 175 height 56
click at [1308, 31] on icon "button" at bounding box center [1311, 27] width 16 height 16
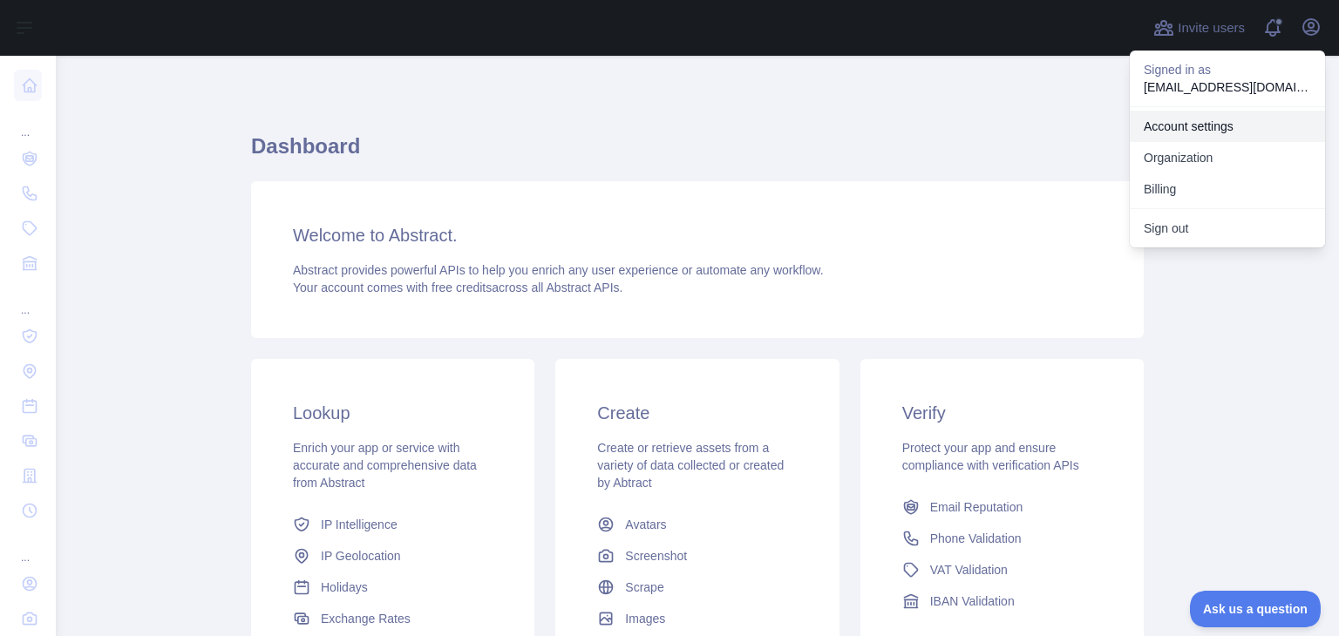
click at [1201, 118] on link "Account settings" at bounding box center [1226, 126] width 195 height 31
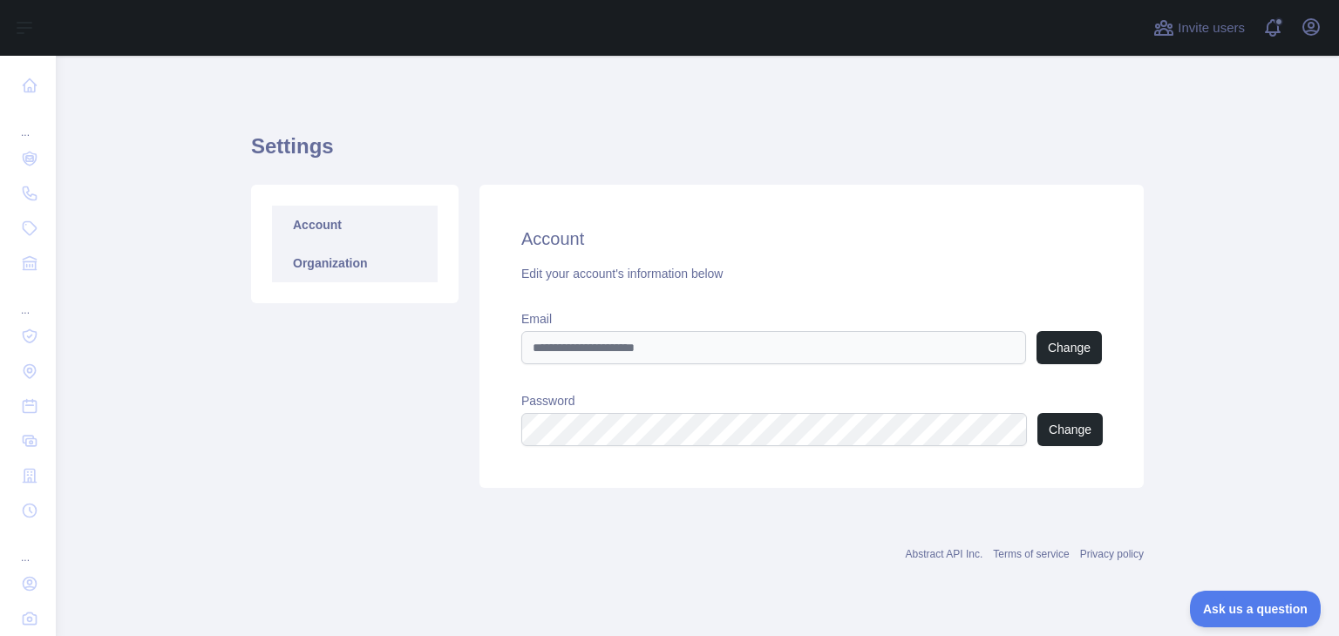
click at [315, 275] on link "Organization" at bounding box center [355, 263] width 166 height 38
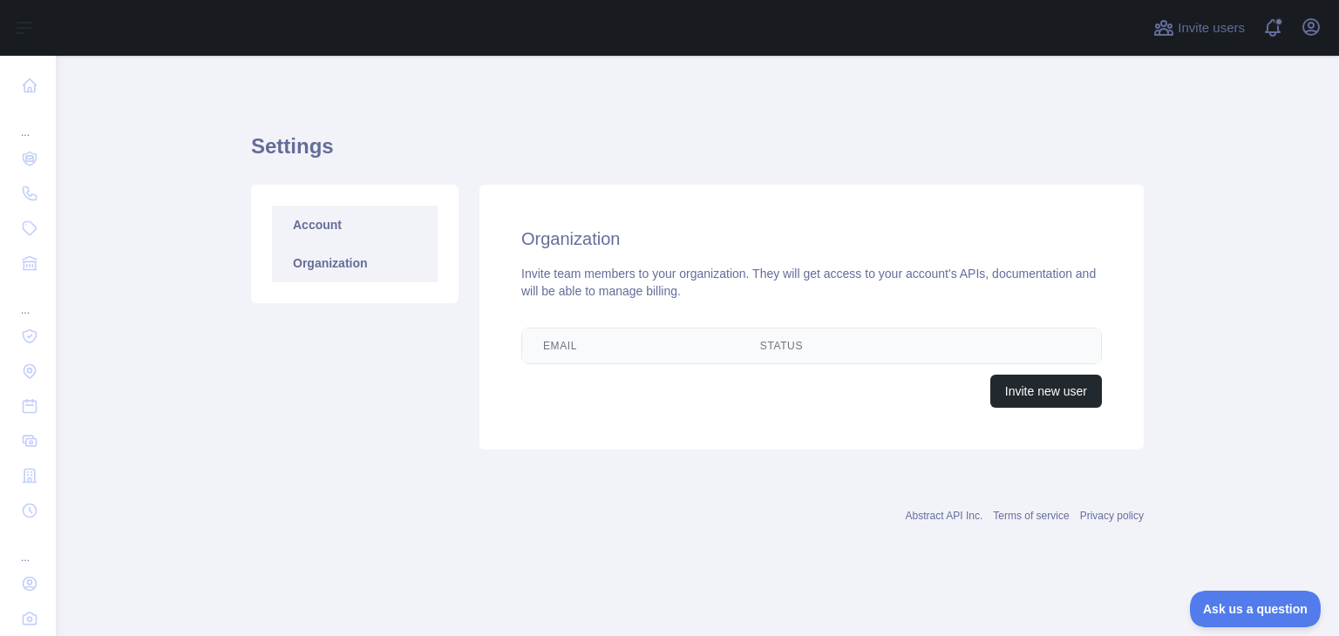
click at [319, 237] on link "Account" at bounding box center [355, 225] width 166 height 38
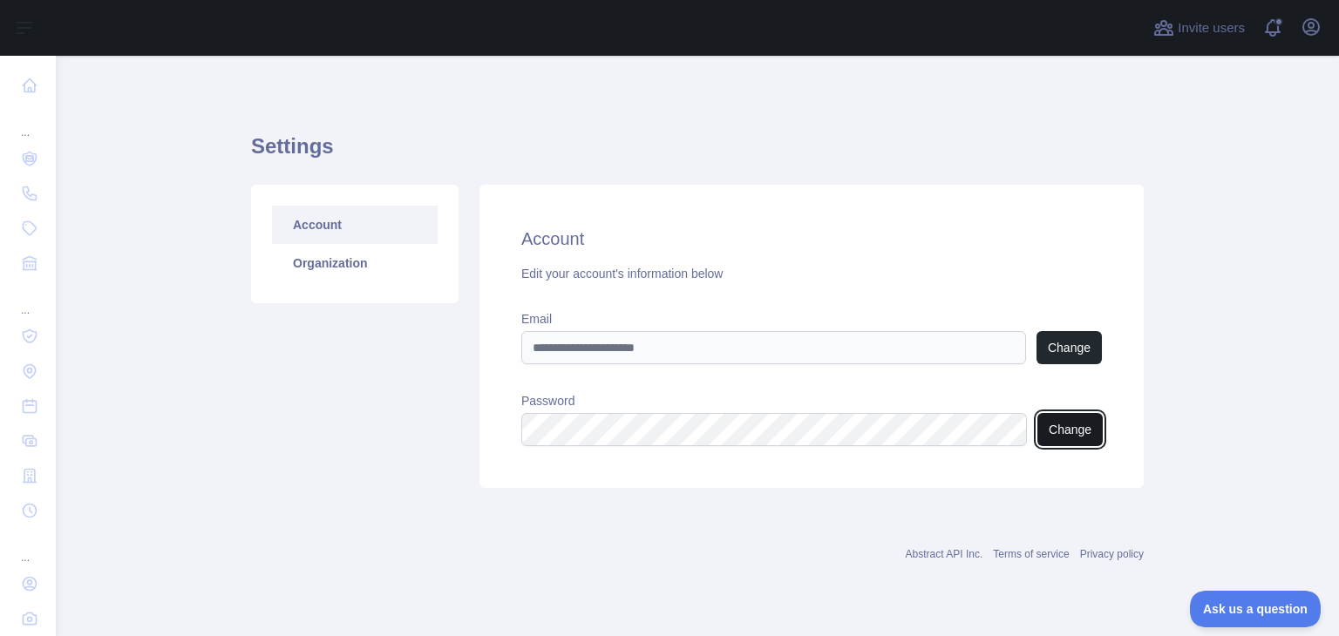
click at [1064, 423] on button "Change" at bounding box center [1069, 429] width 65 height 33
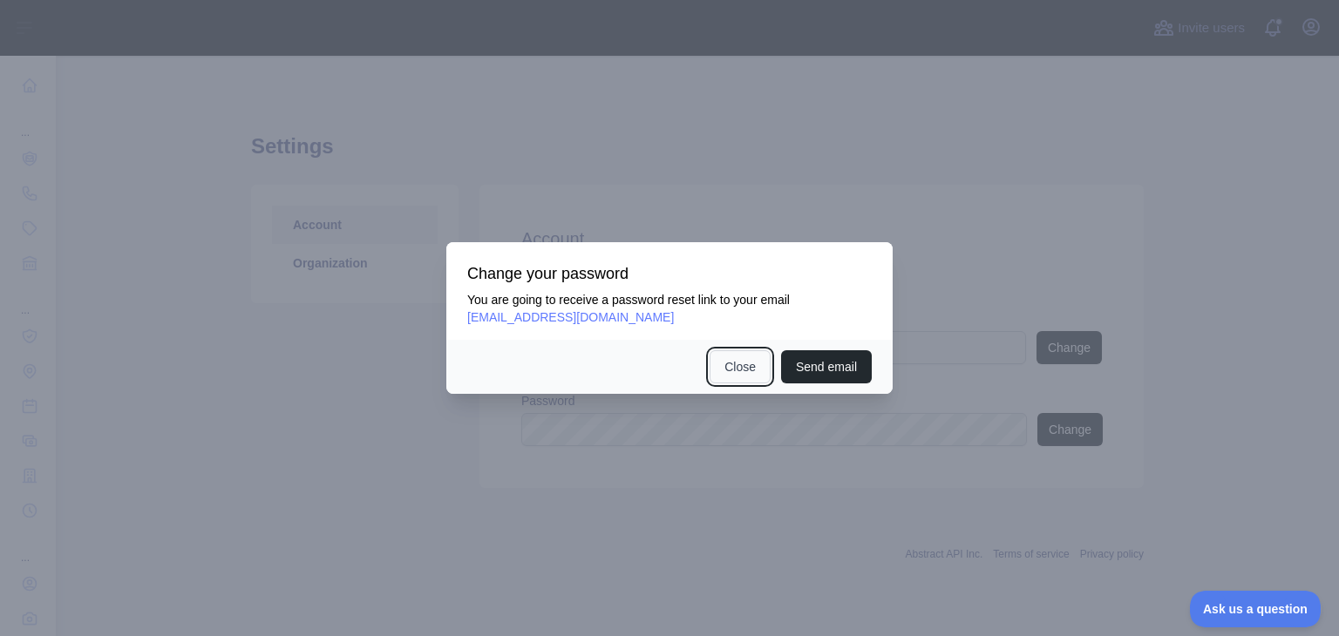
click at [737, 363] on button "Close" at bounding box center [739, 366] width 61 height 33
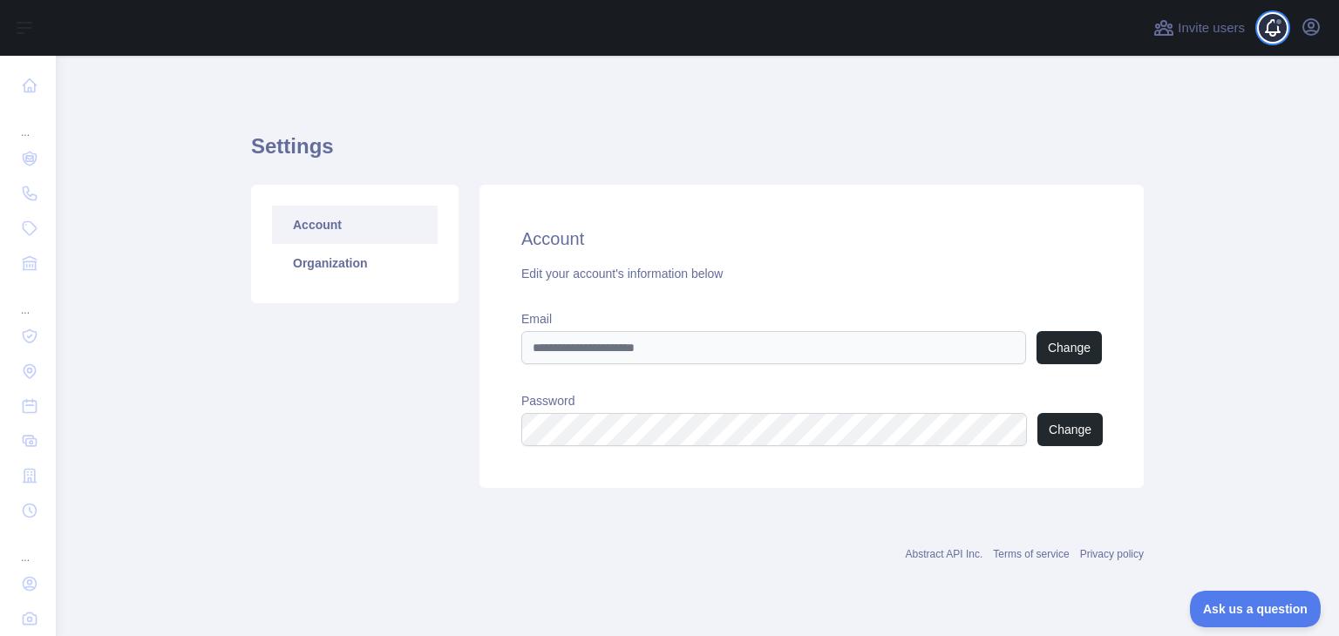
click at [1263, 30] on span at bounding box center [1279, 28] width 35 height 56
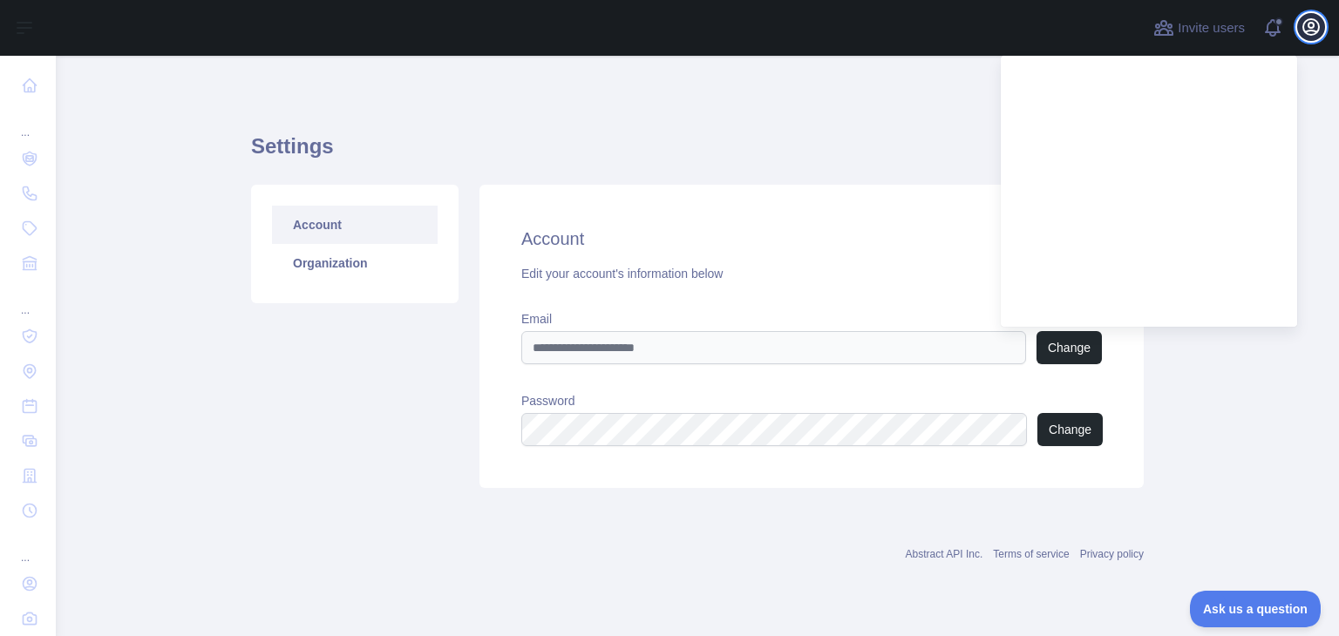
click at [1314, 19] on icon "button" at bounding box center [1311, 27] width 16 height 16
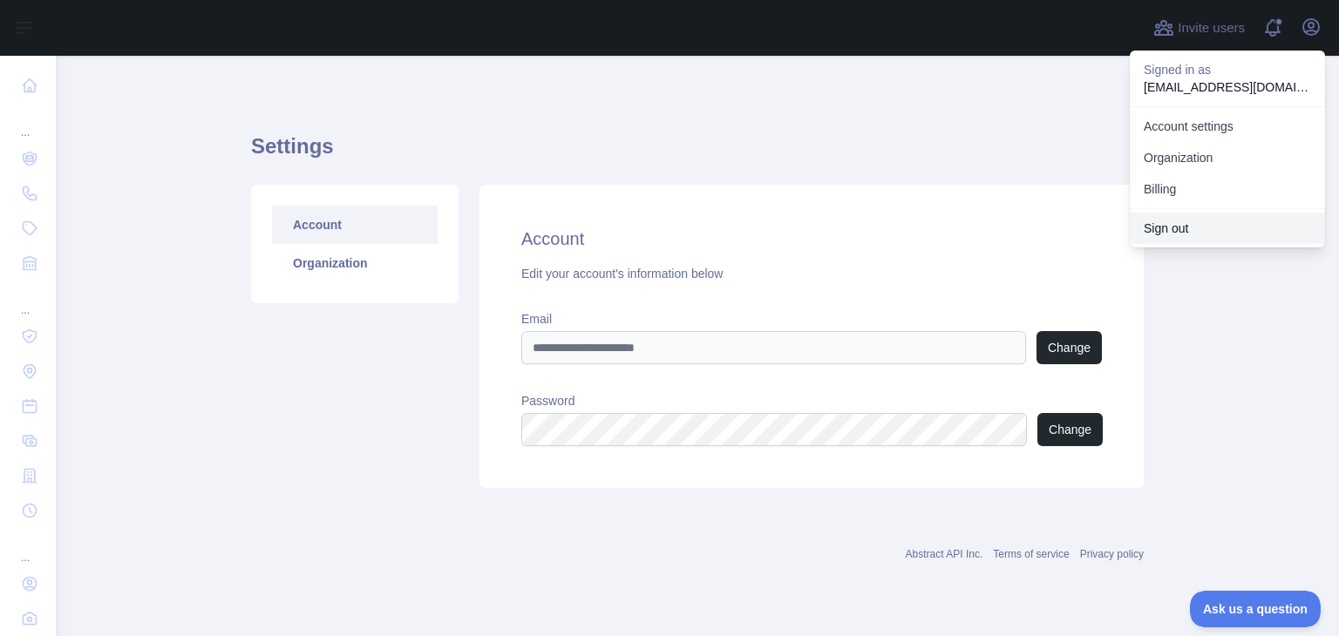
click at [1219, 220] on button "Sign out" at bounding box center [1226, 228] width 195 height 31
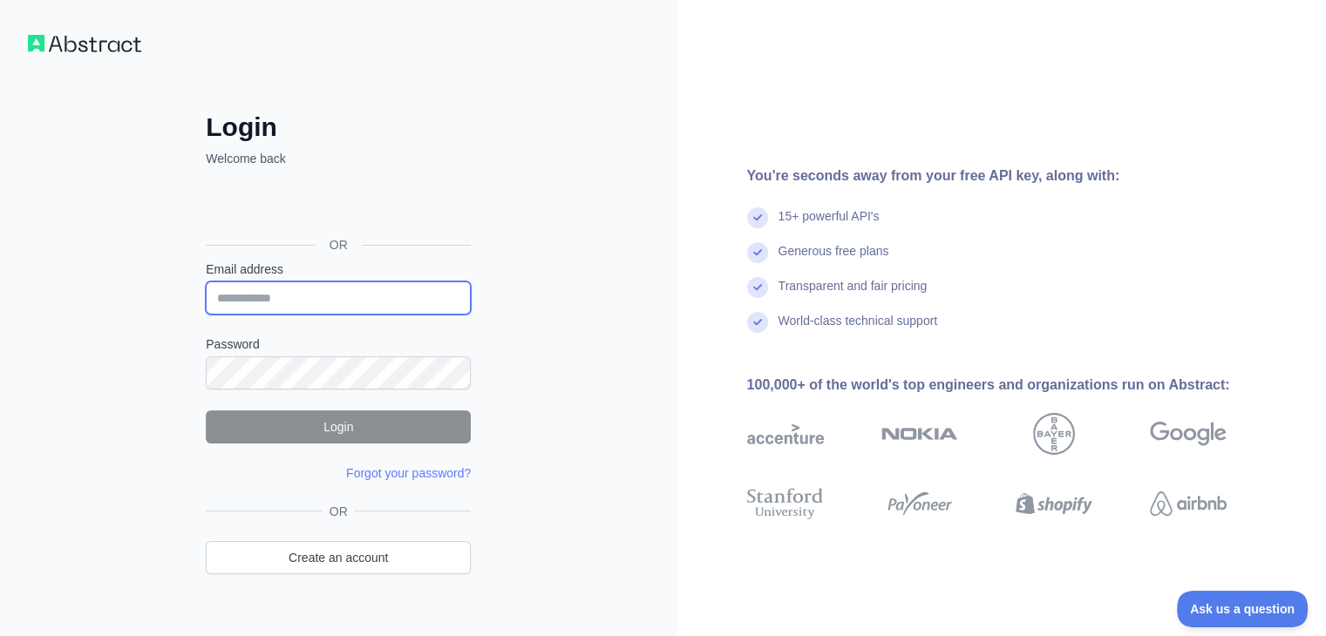
click at [368, 288] on input "Email address" at bounding box center [338, 297] width 265 height 33
type input "**********"
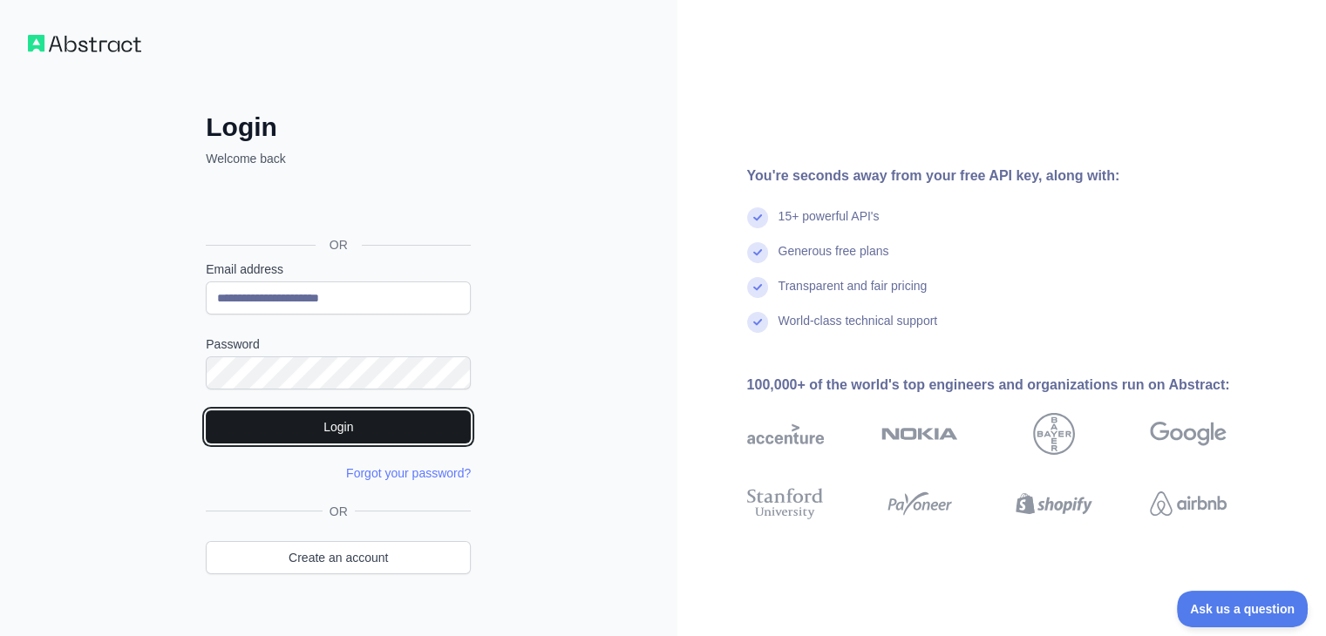
click at [387, 420] on button "Login" at bounding box center [338, 426] width 265 height 33
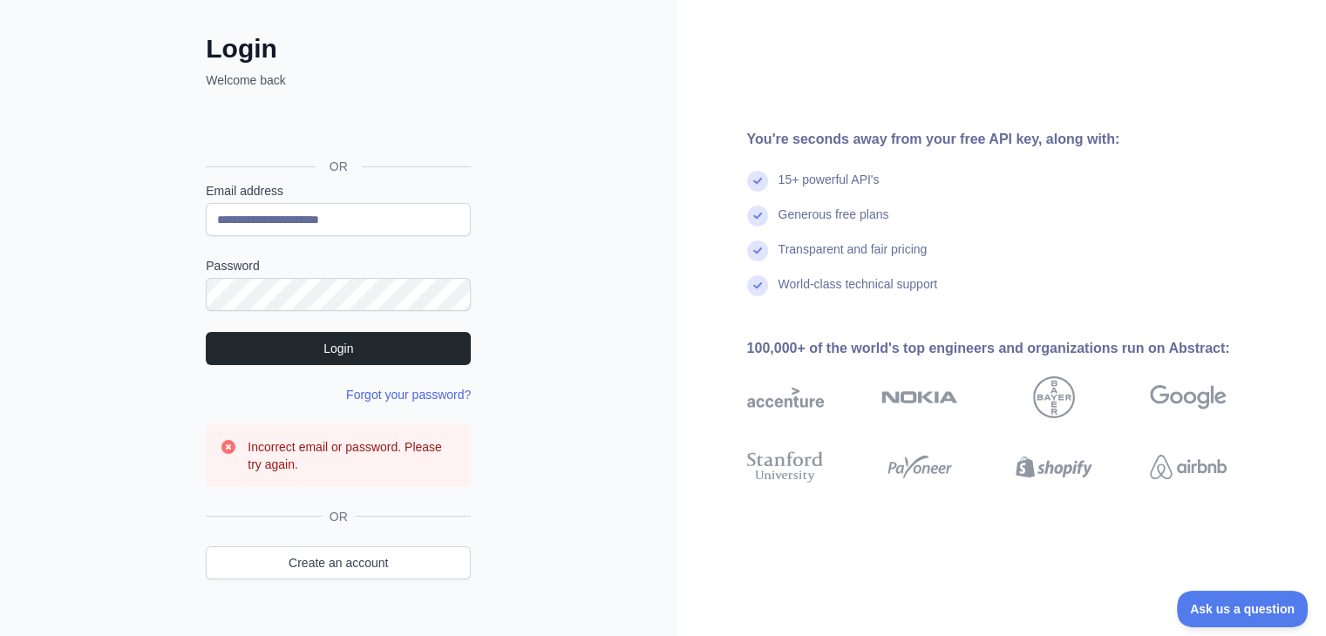
scroll to position [111, 0]
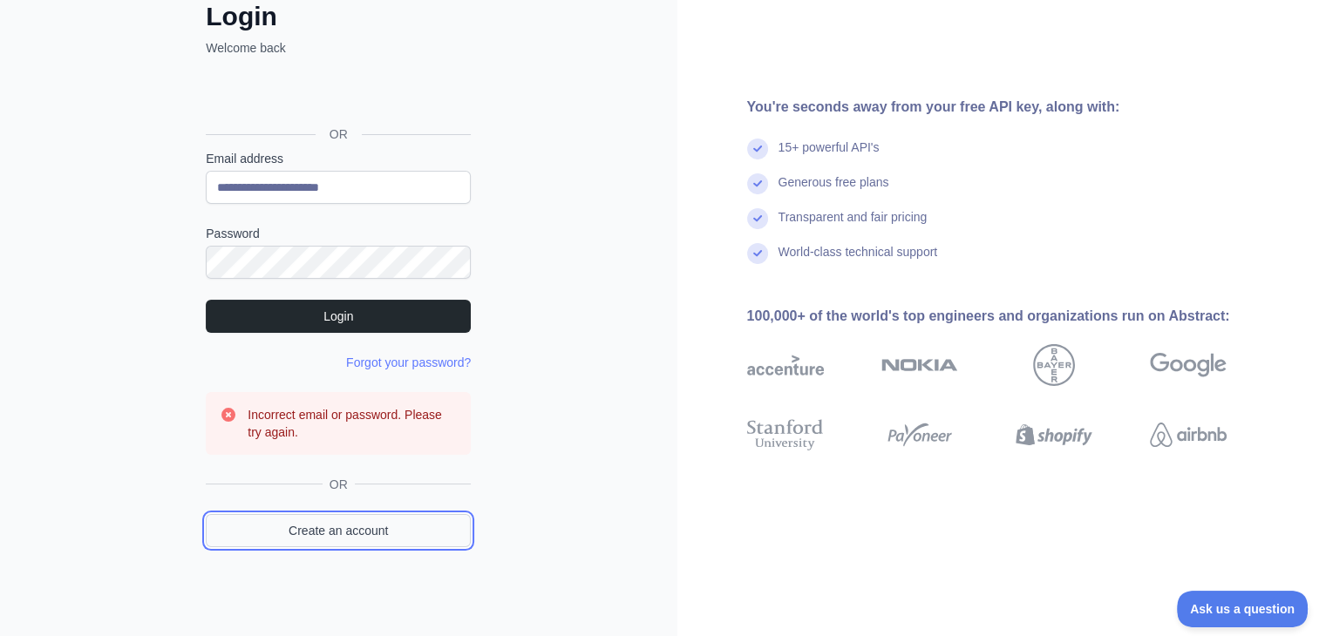
click at [366, 538] on link "Create an account" at bounding box center [338, 530] width 265 height 33
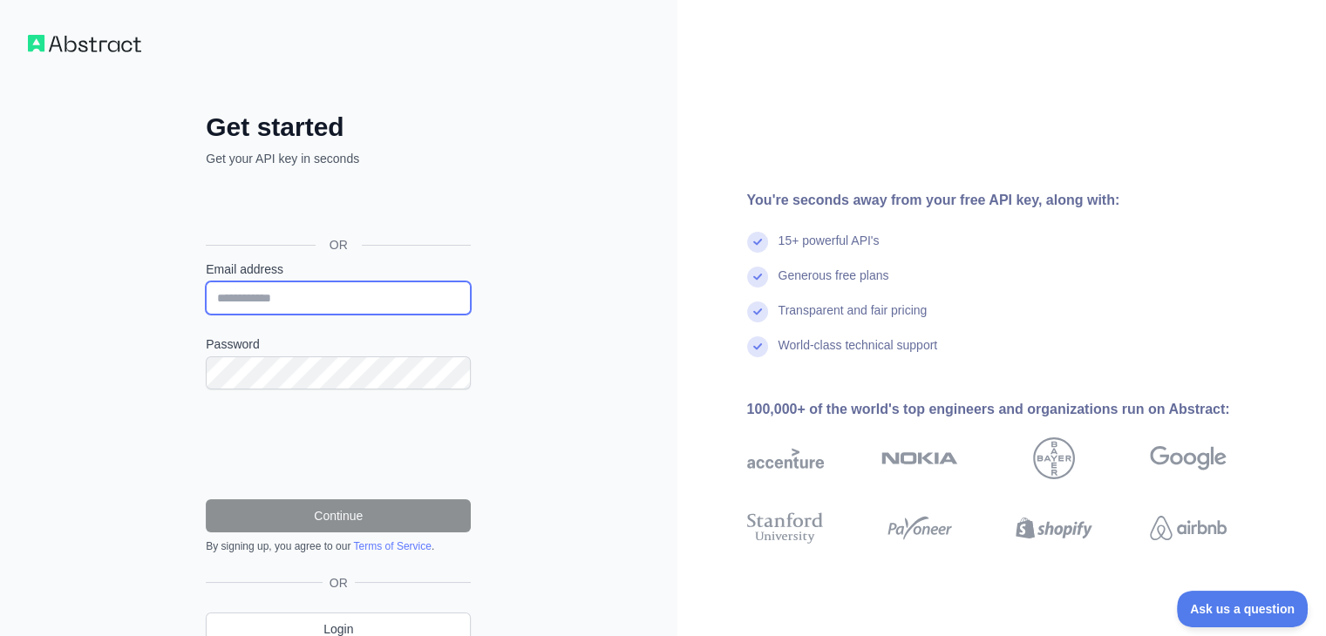
click at [335, 309] on input "Email address" at bounding box center [338, 297] width 265 height 33
type input "**********"
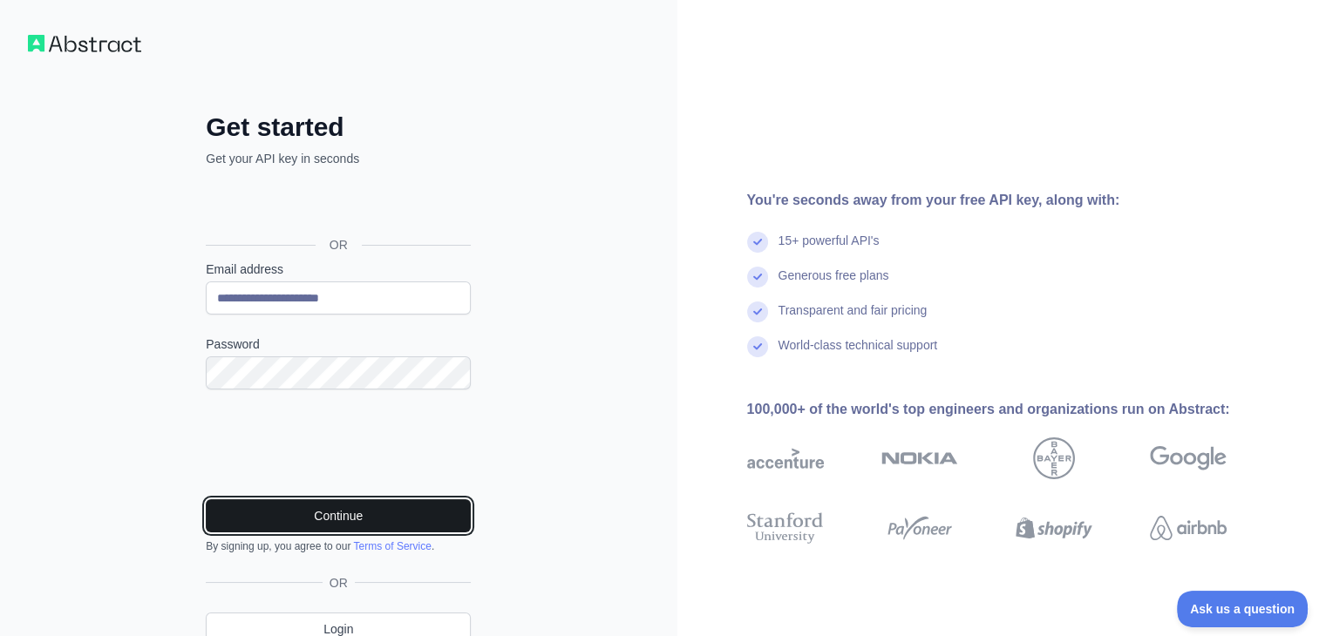
click at [286, 515] on button "Continue" at bounding box center [338, 515] width 265 height 33
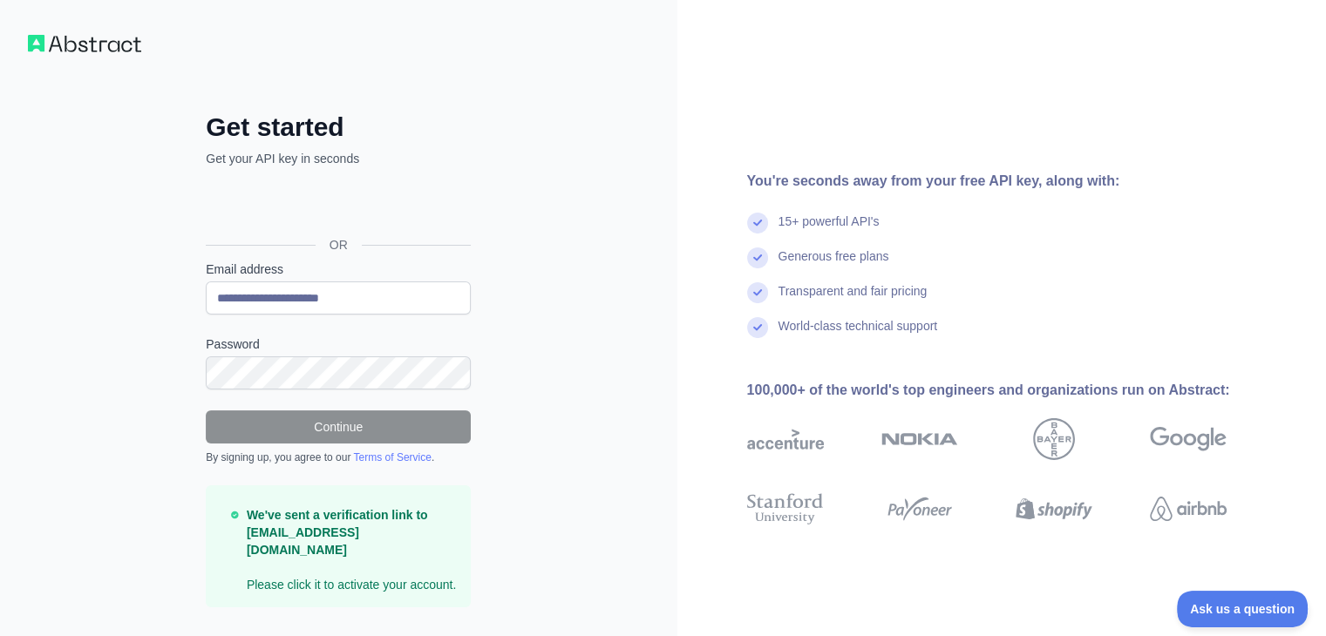
scroll to position [21, 0]
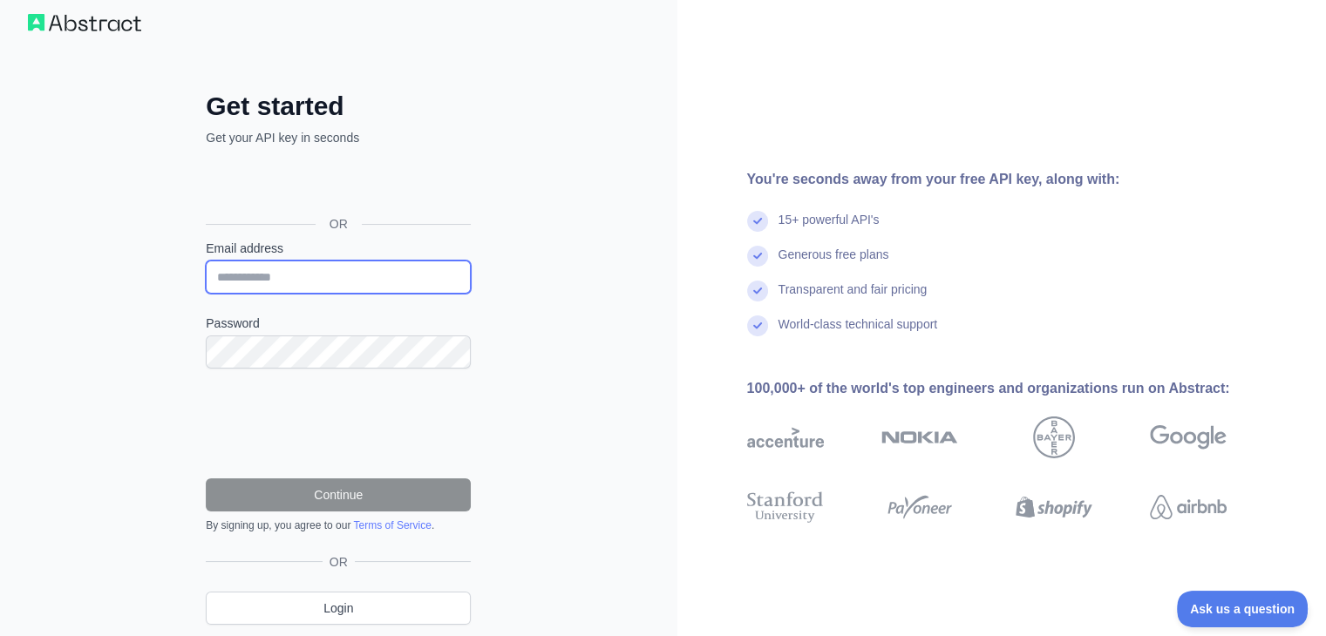
click at [292, 275] on input "Email address" at bounding box center [338, 277] width 265 height 33
type input "**********"
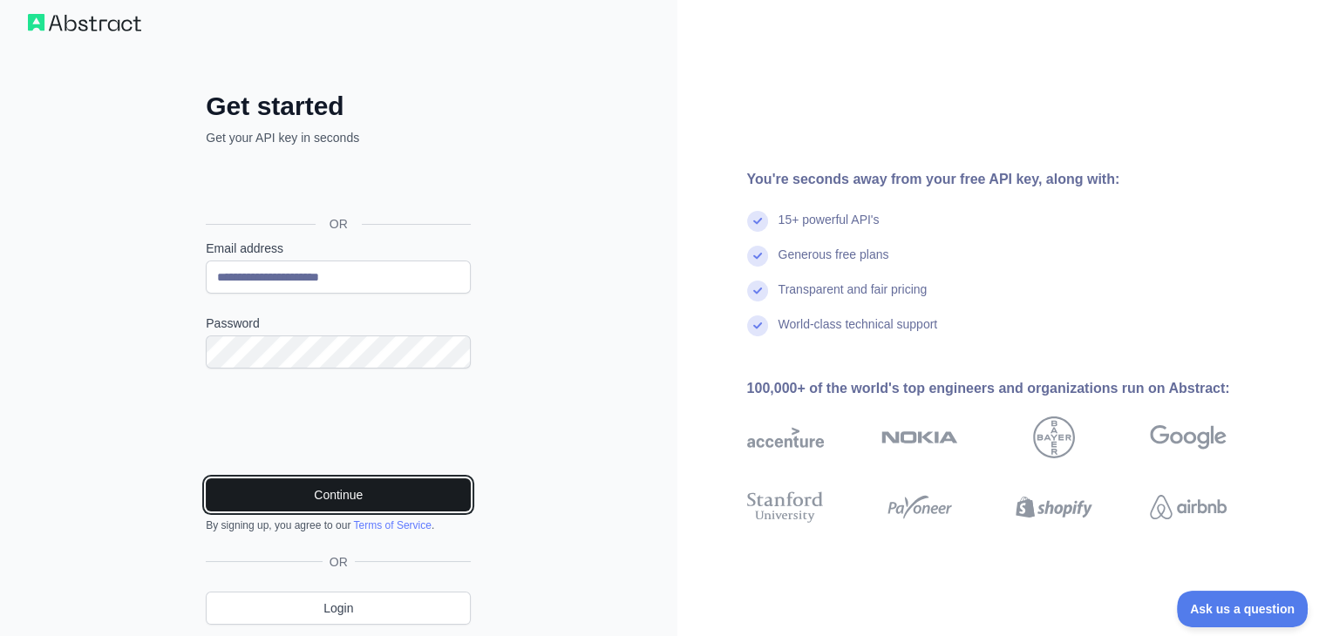
click at [298, 485] on button "Continue" at bounding box center [338, 494] width 265 height 33
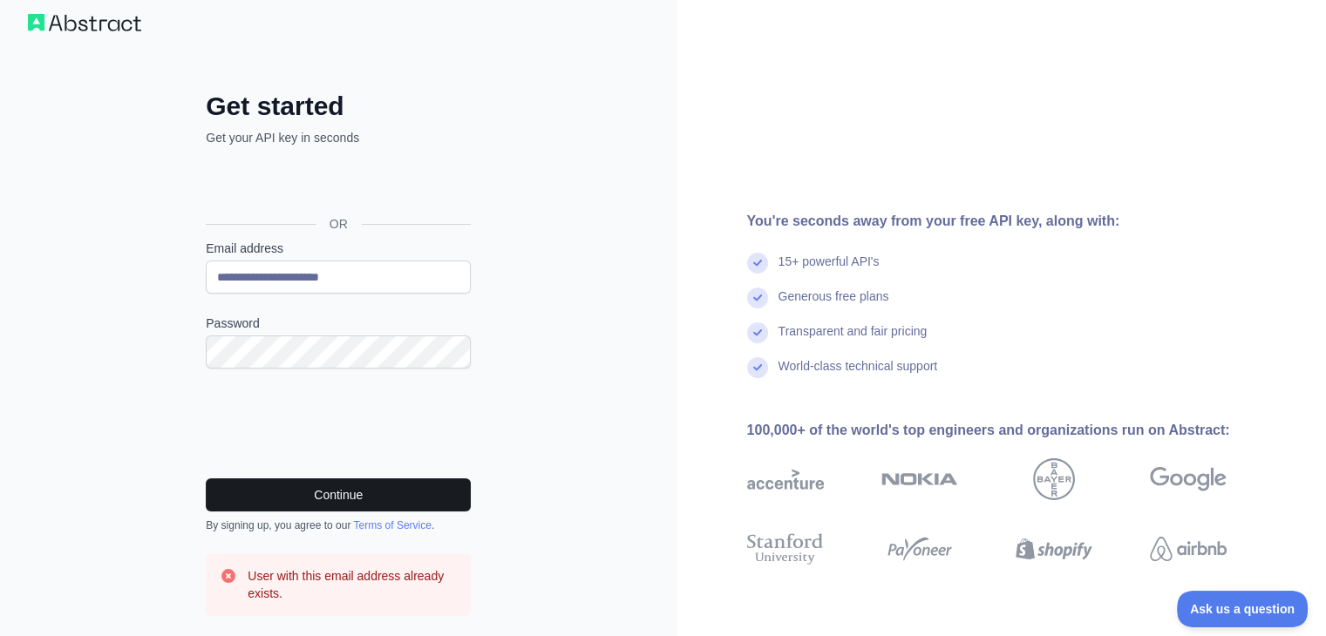
scroll to position [160, 0]
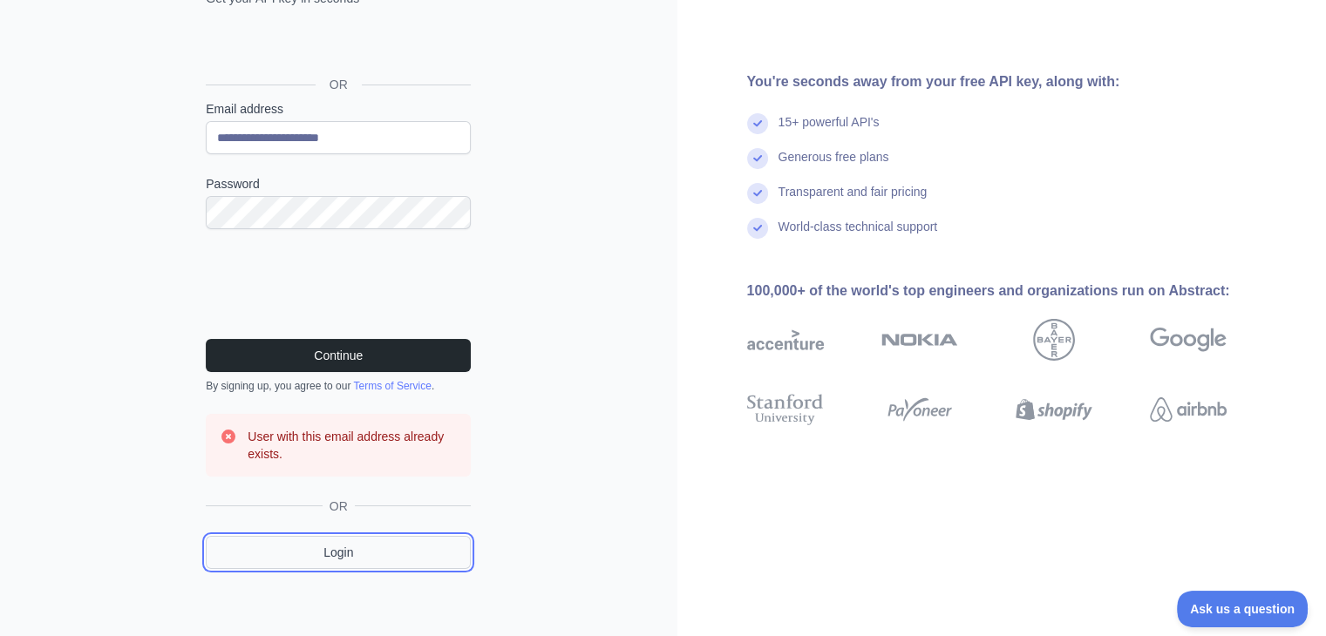
click at [351, 551] on link "Login" at bounding box center [338, 552] width 265 height 33
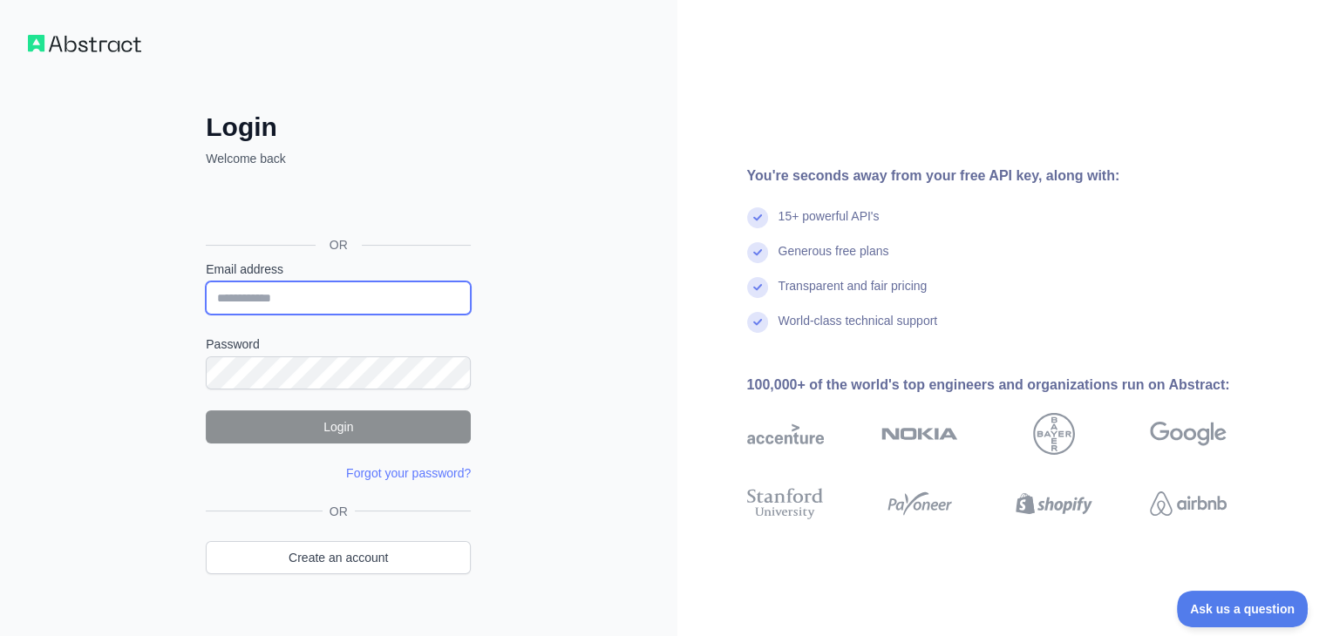
click at [400, 291] on input "Email address" at bounding box center [338, 297] width 265 height 33
type input "**********"
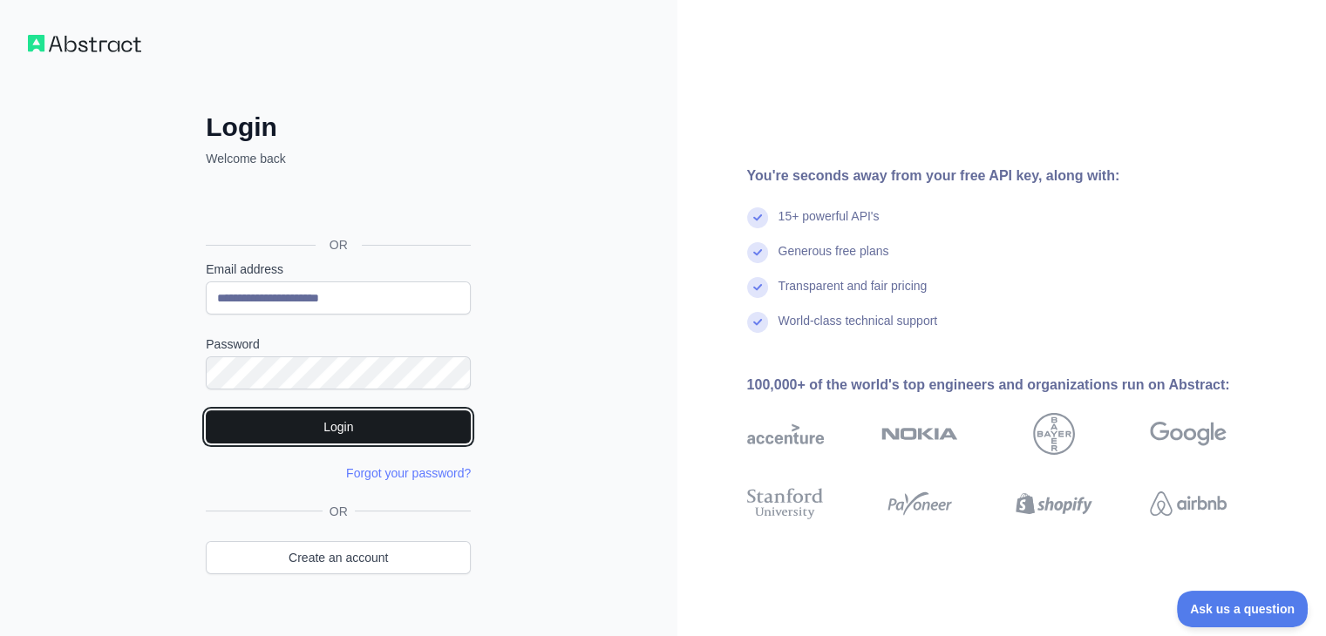
click at [362, 419] on button "Login" at bounding box center [338, 426] width 265 height 33
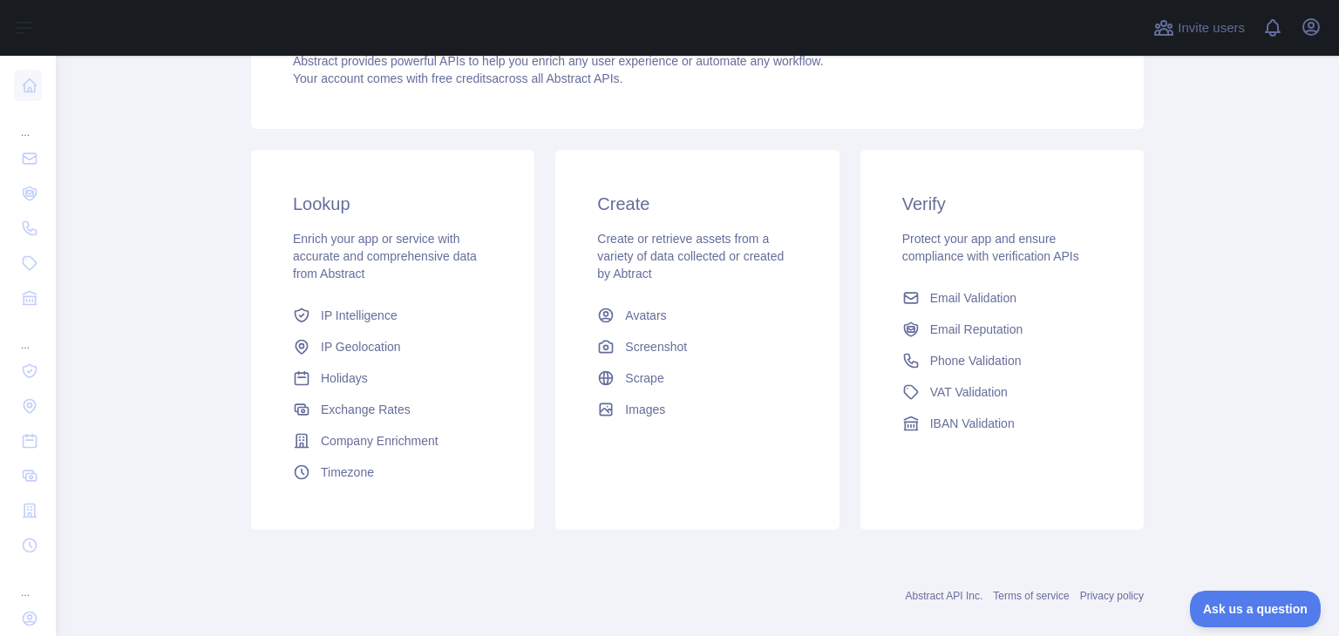
scroll to position [232, 0]
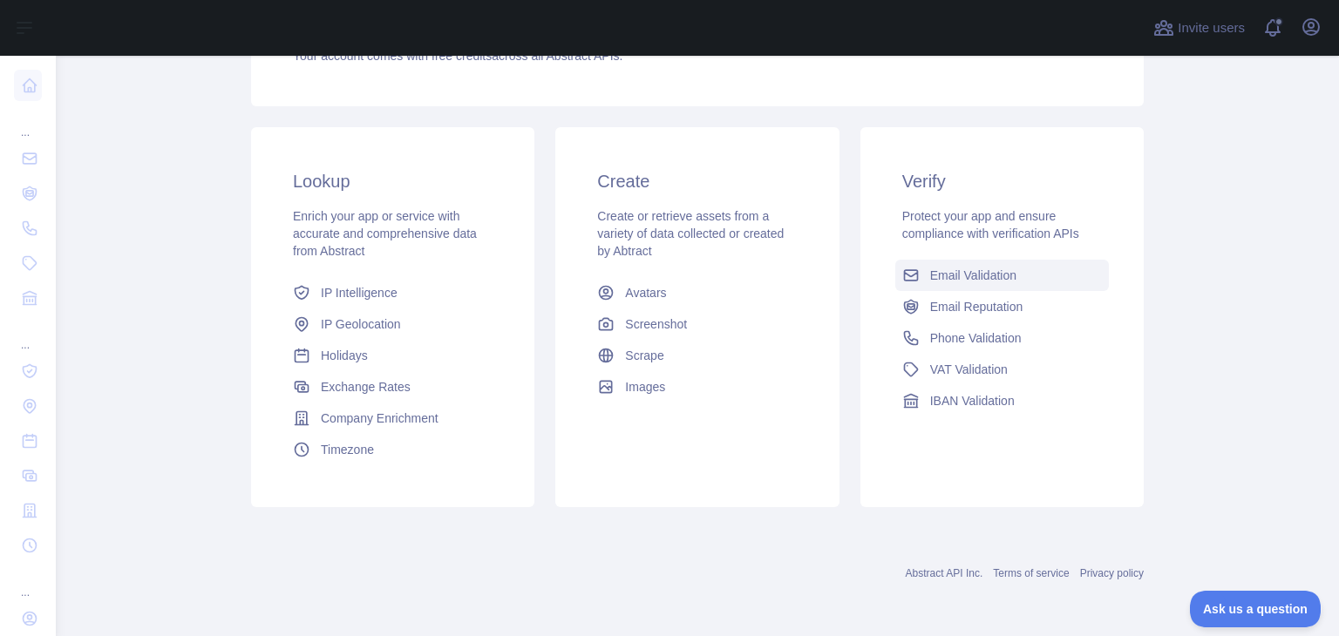
click at [990, 280] on span "Email Validation" at bounding box center [973, 275] width 86 height 17
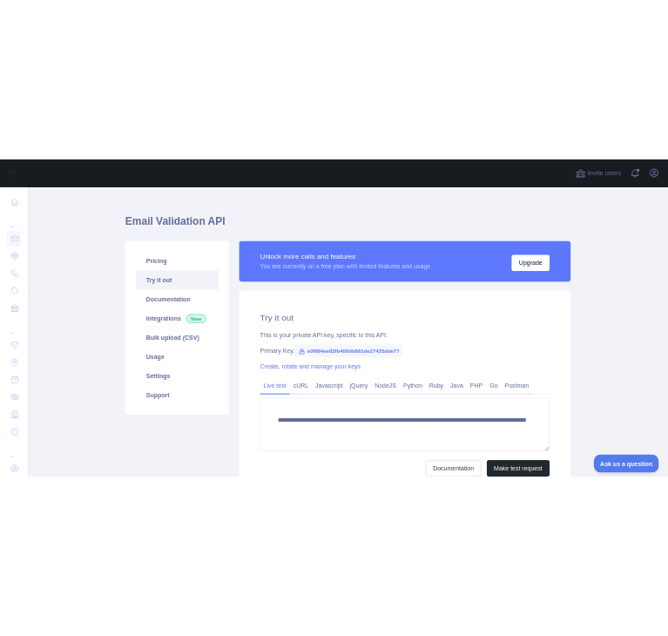
scroll to position [19, 0]
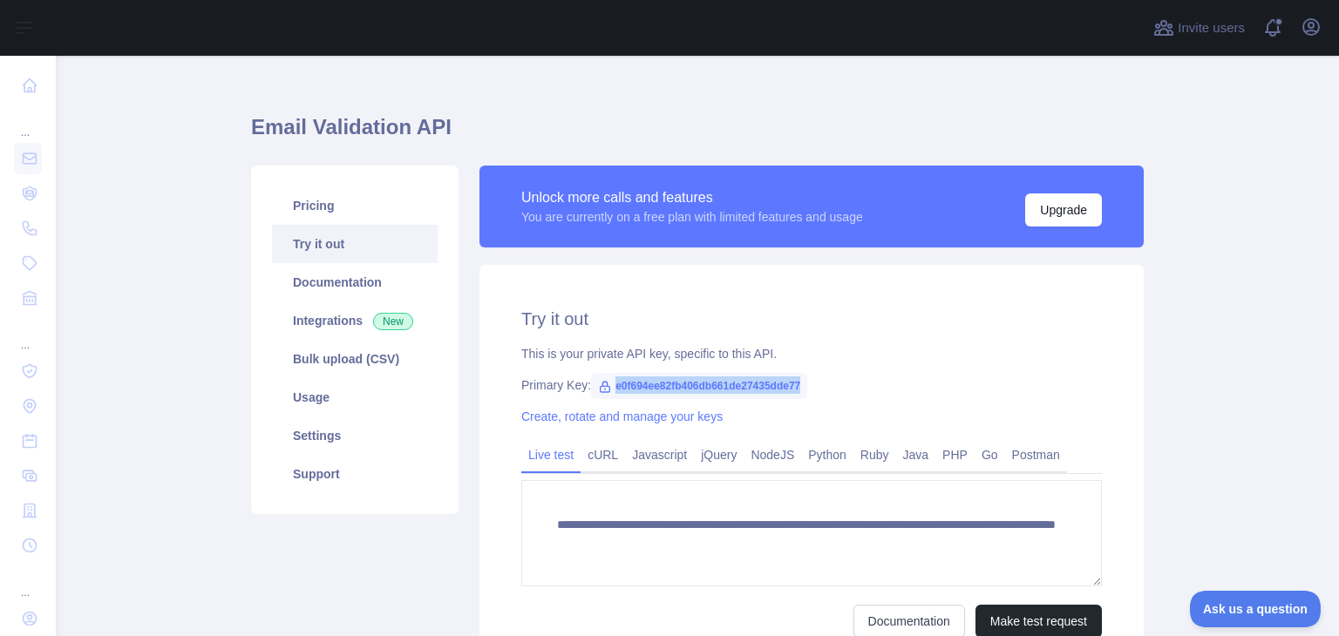
drag, startPoint x: 804, startPoint y: 385, endPoint x: 598, endPoint y: 388, distance: 206.6
click at [598, 388] on div "Primary Key: e0f694ee82fb406db661de27435dde77" at bounding box center [811, 384] width 580 height 17
copy span "e0f694ee82fb406db661de27435dde77"
